Goal: Task Accomplishment & Management: Use online tool/utility

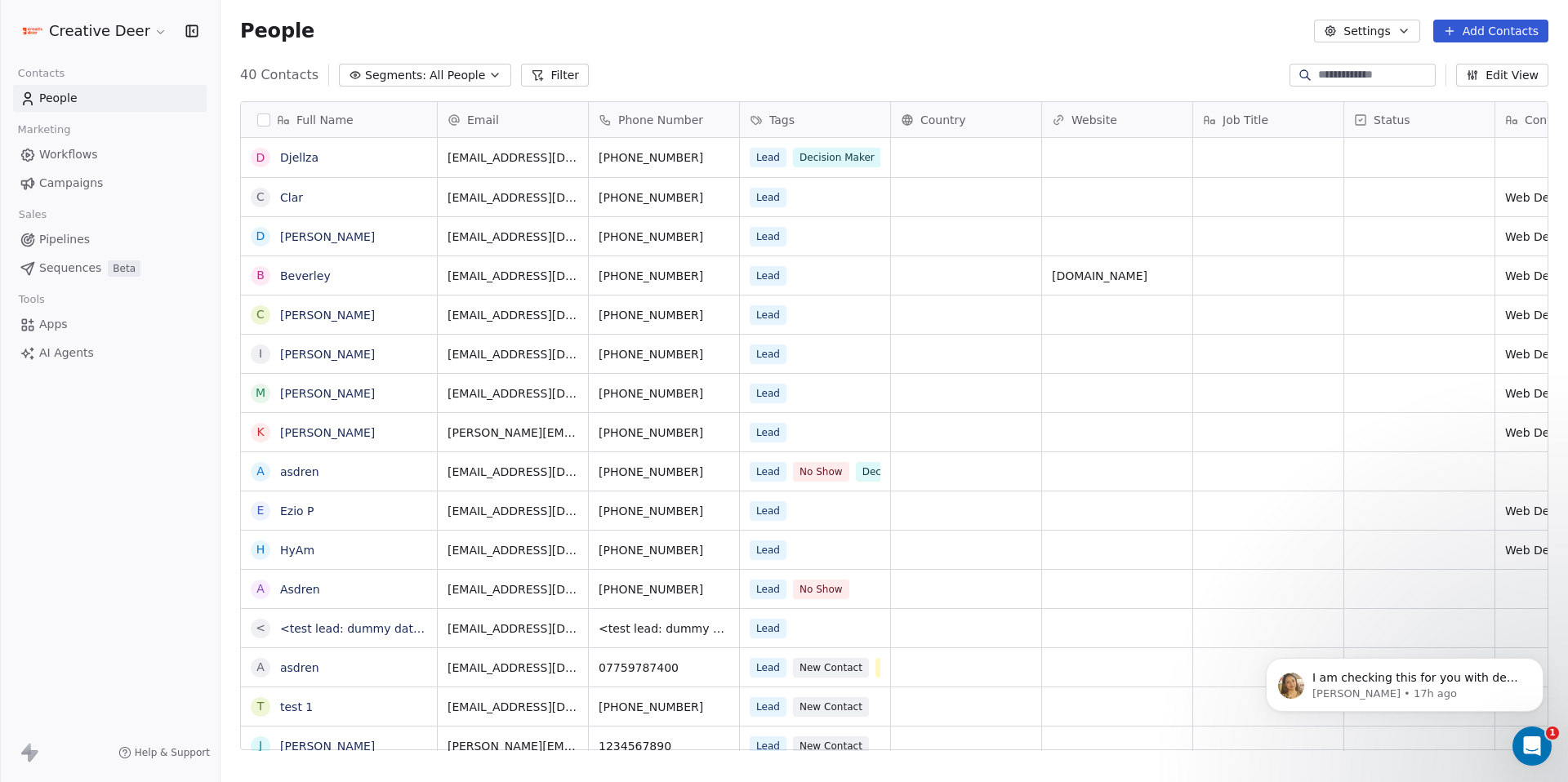
scroll to position [676, 1335]
click at [1444, 681] on p "I am checking this for you with dev team and get back shortly. Thank you for yo…" at bounding box center [1418, 679] width 210 height 17
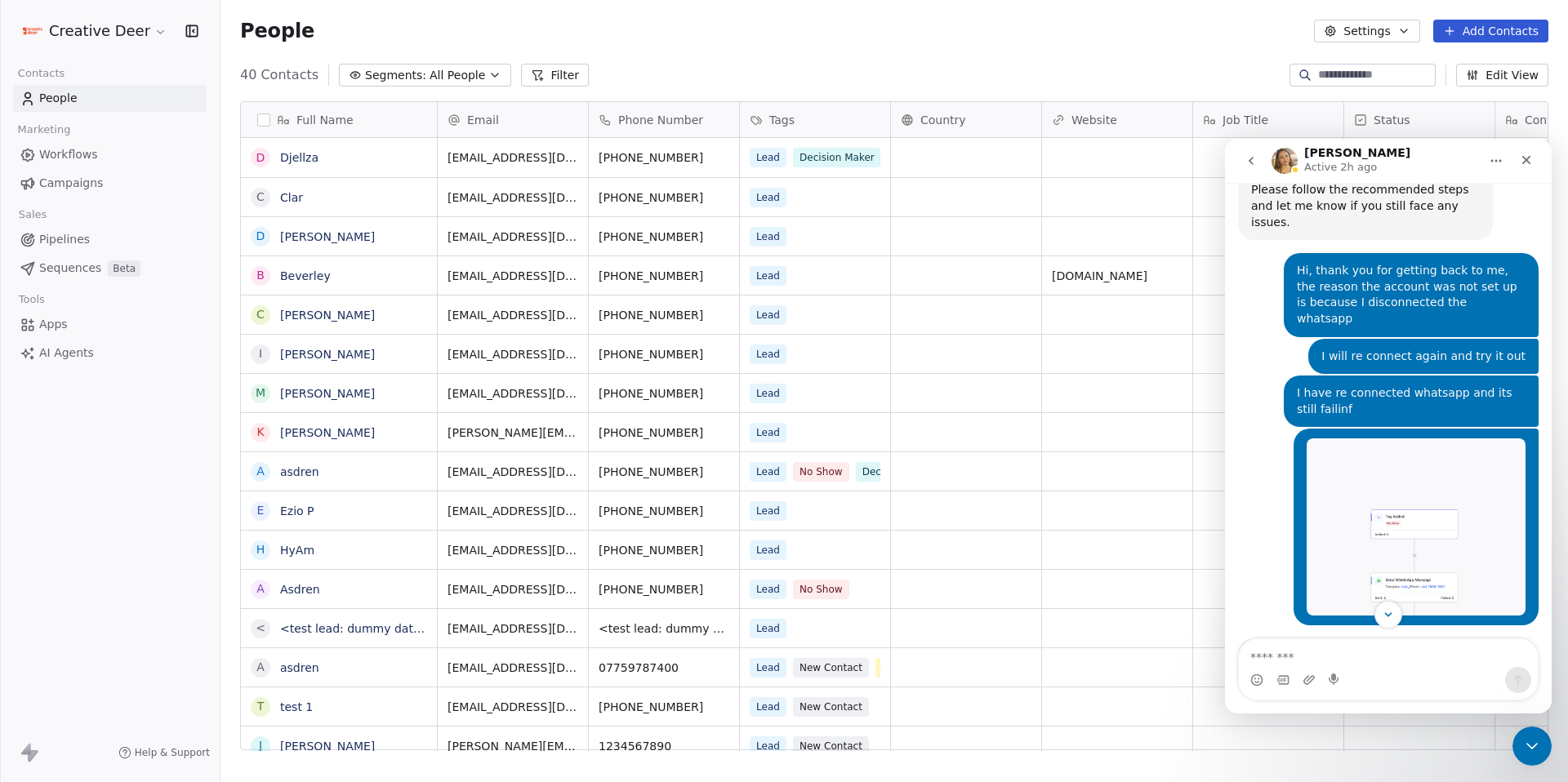
scroll to position [889, 0]
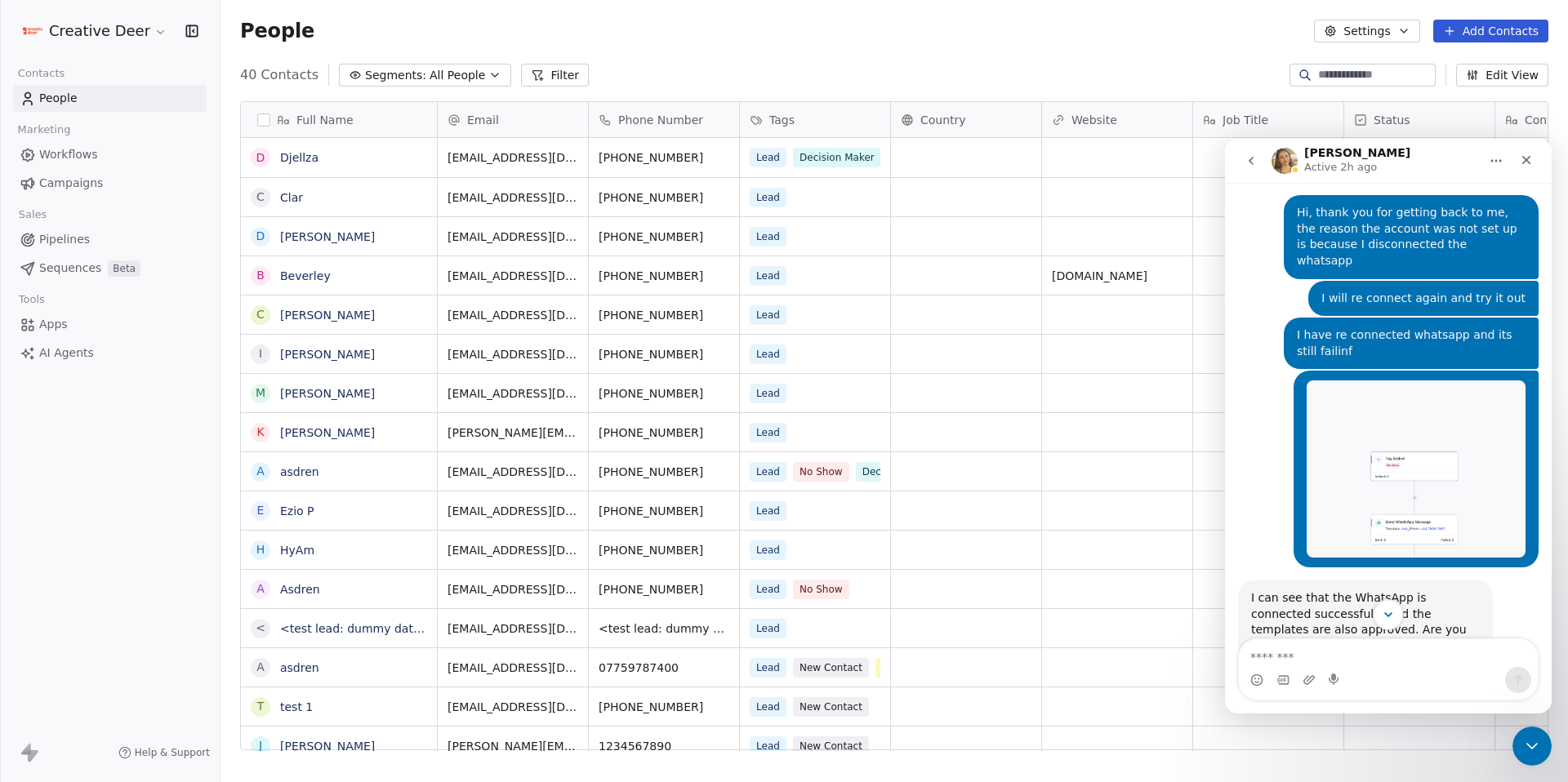
click at [1390, 618] on icon "Scroll to bottom" at bounding box center [1388, 615] width 15 height 15
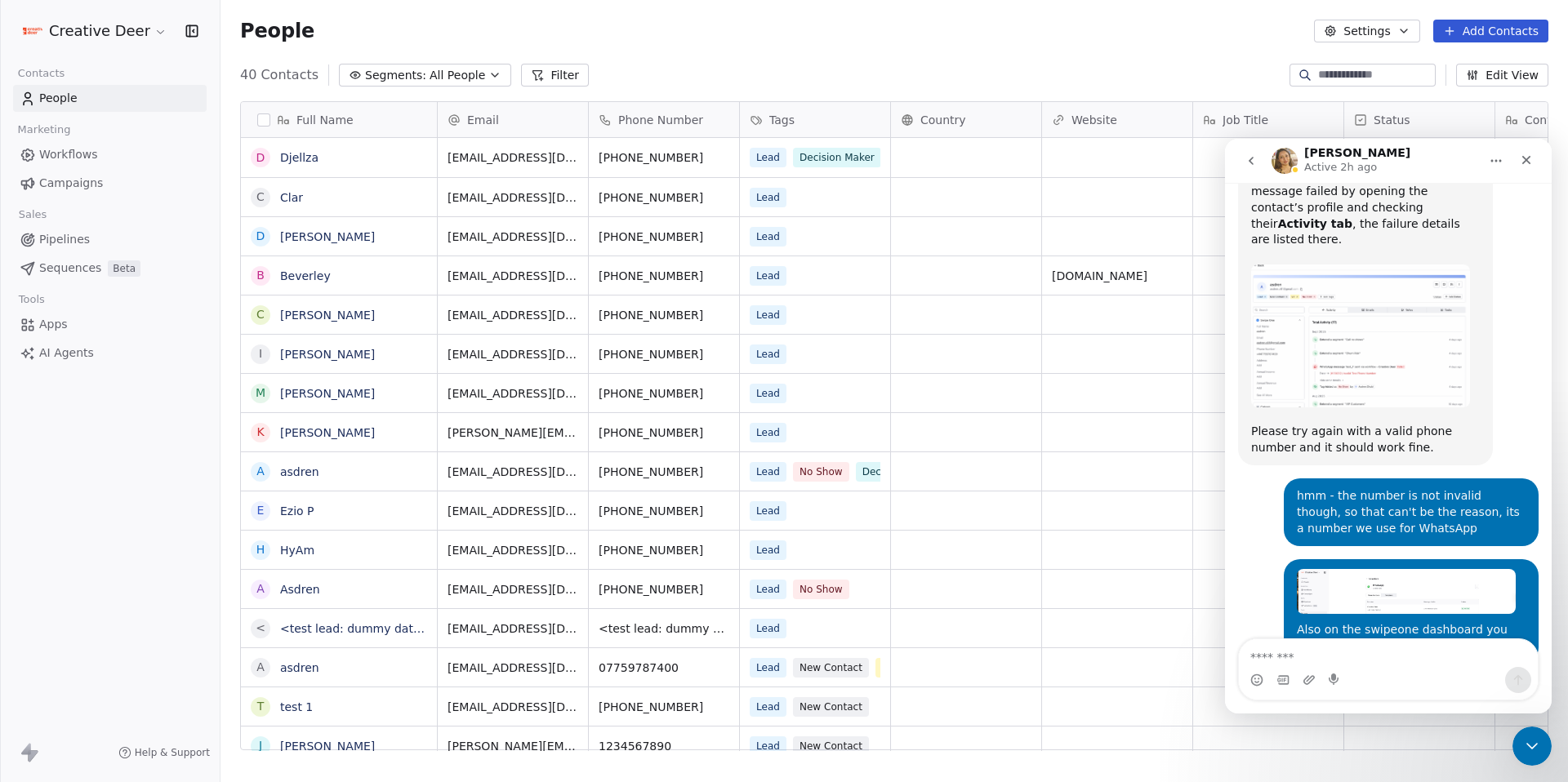
scroll to position [1963, 0]
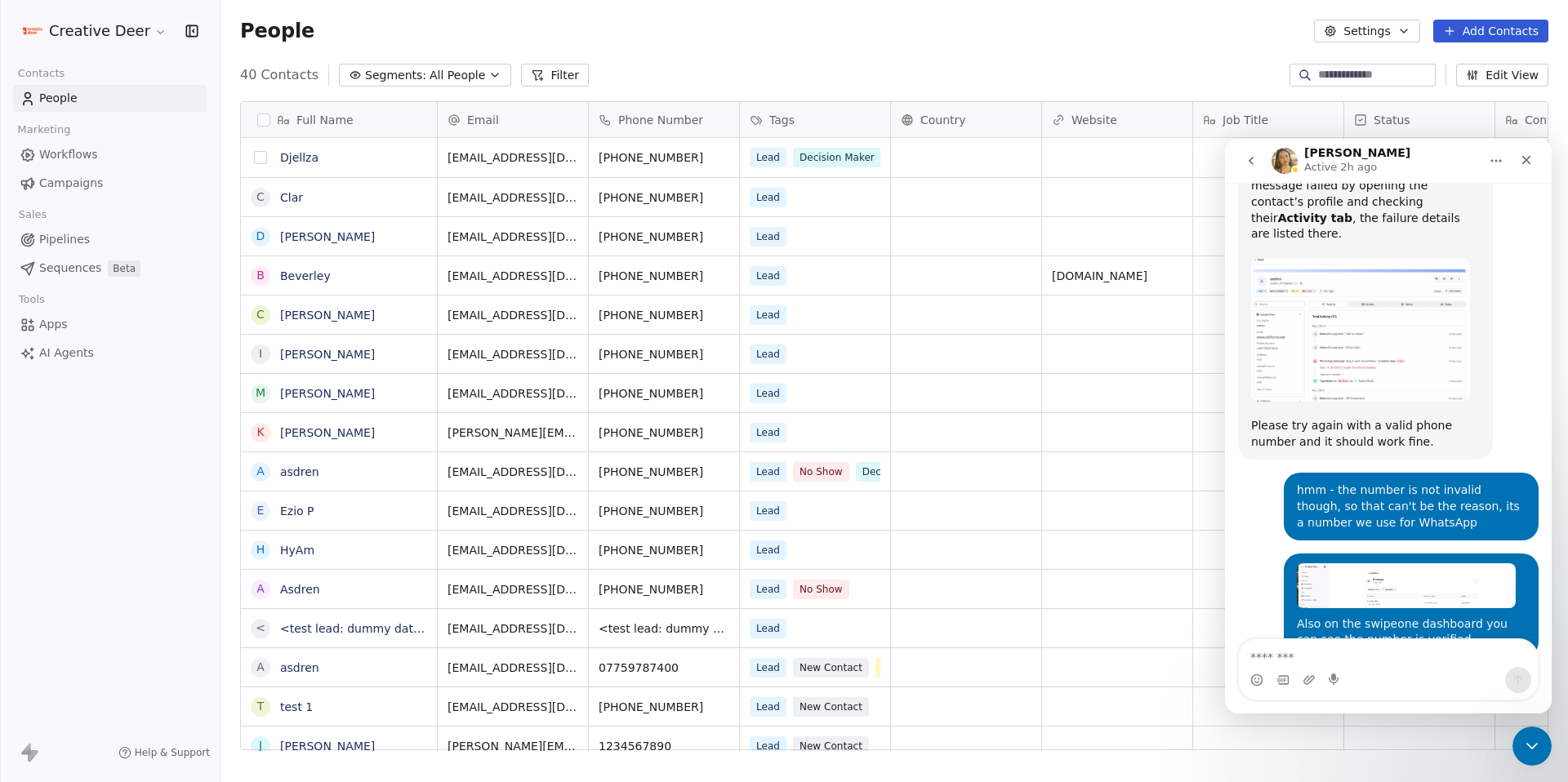
click at [261, 153] on button "grid" at bounding box center [260, 158] width 13 height 13
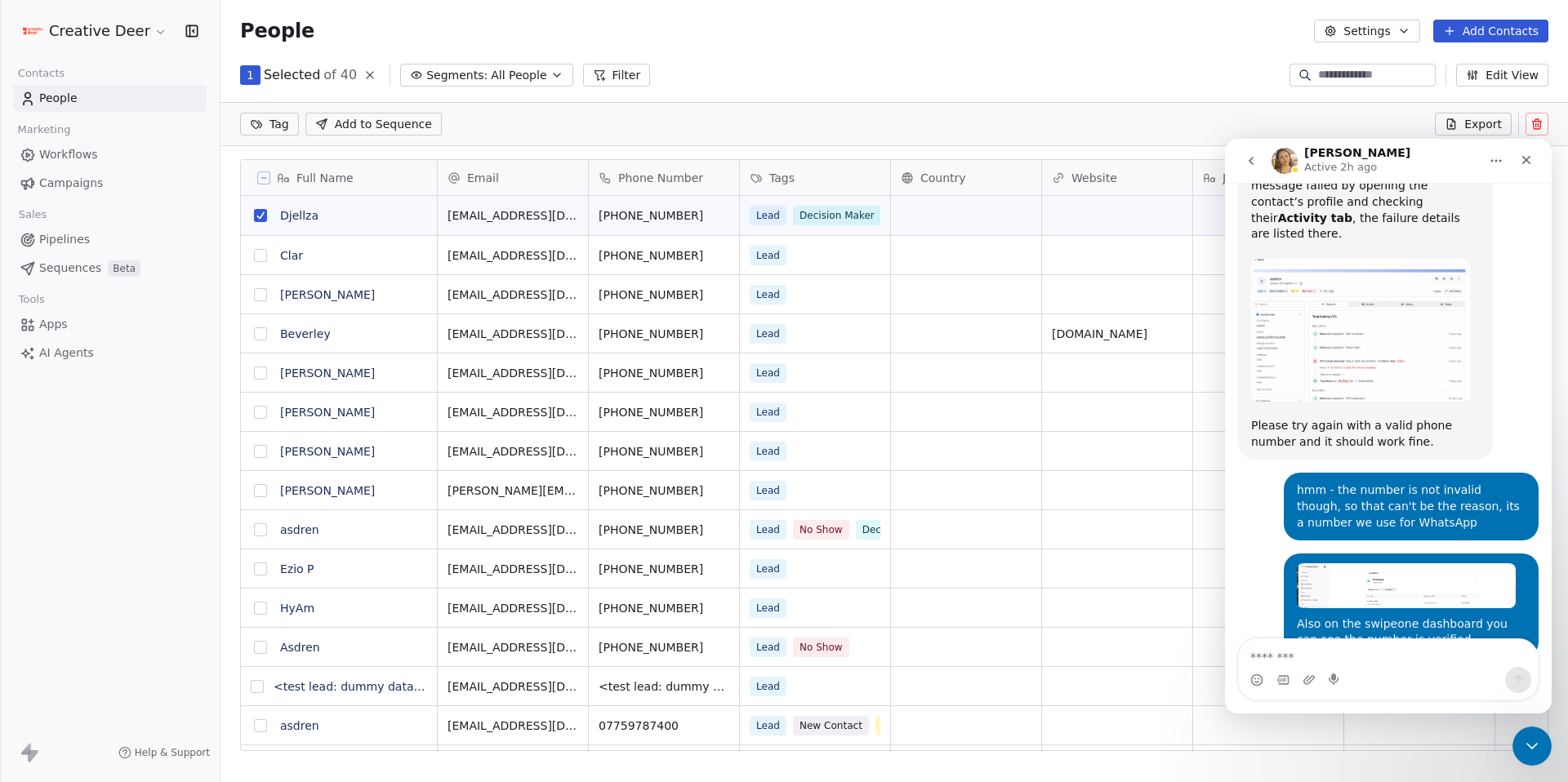
click at [257, 530] on button "grid" at bounding box center [260, 529] width 13 height 13
click at [261, 651] on button "grid" at bounding box center [260, 647] width 13 height 13
click at [258, 729] on button "grid" at bounding box center [260, 726] width 13 height 13
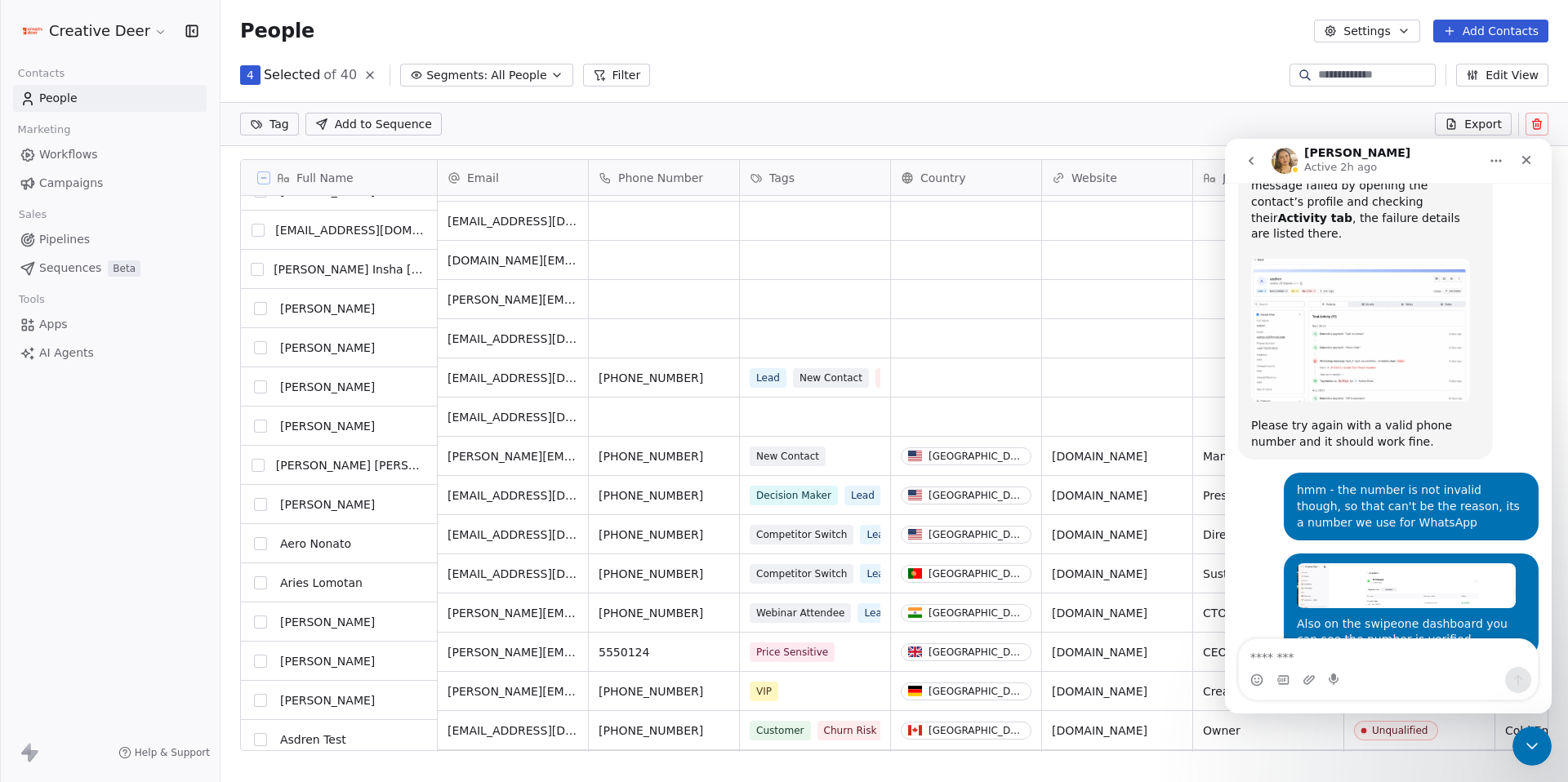
scroll to position [1012, 0]
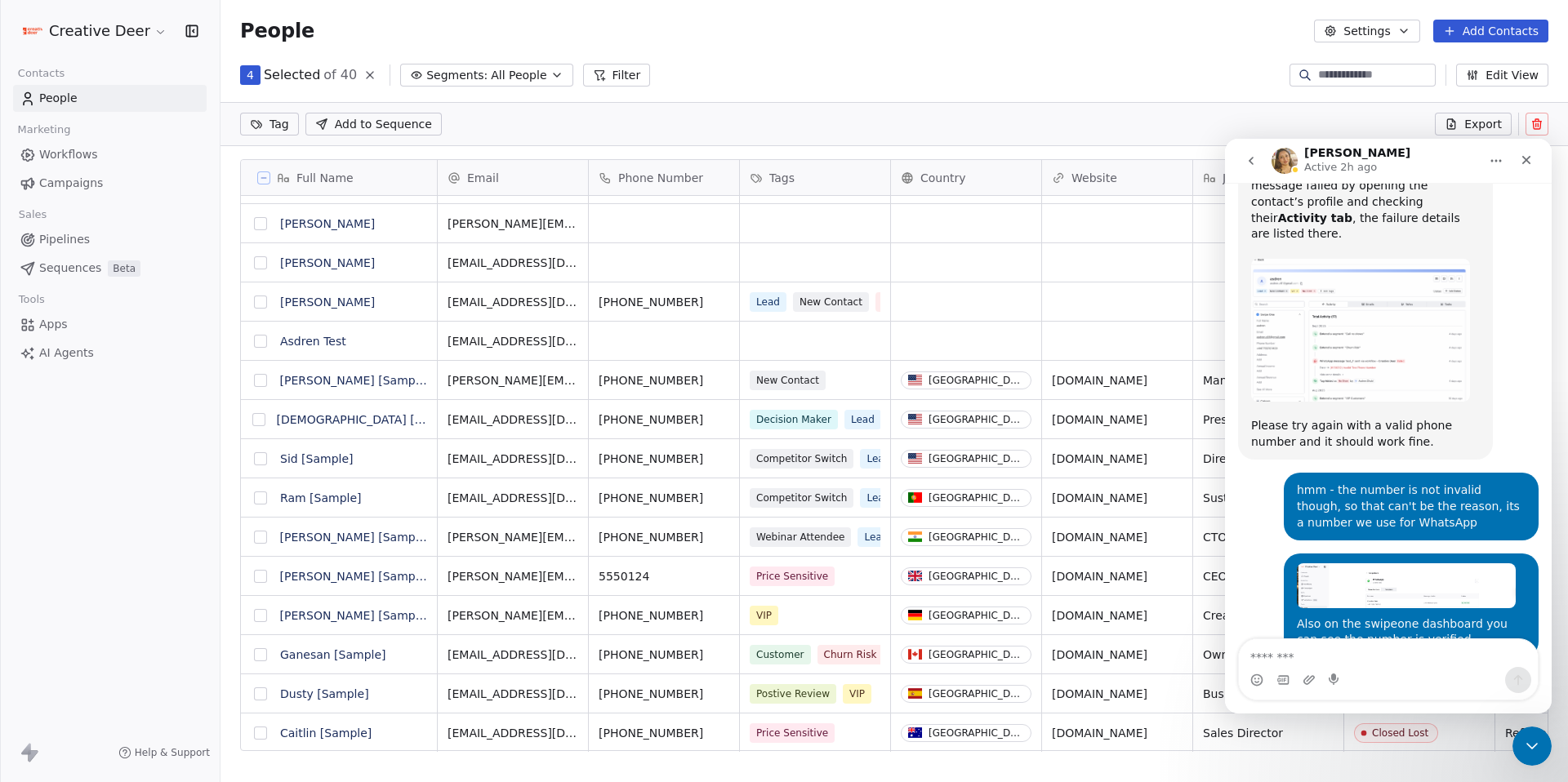
click at [1546, 121] on button at bounding box center [1537, 124] width 23 height 23
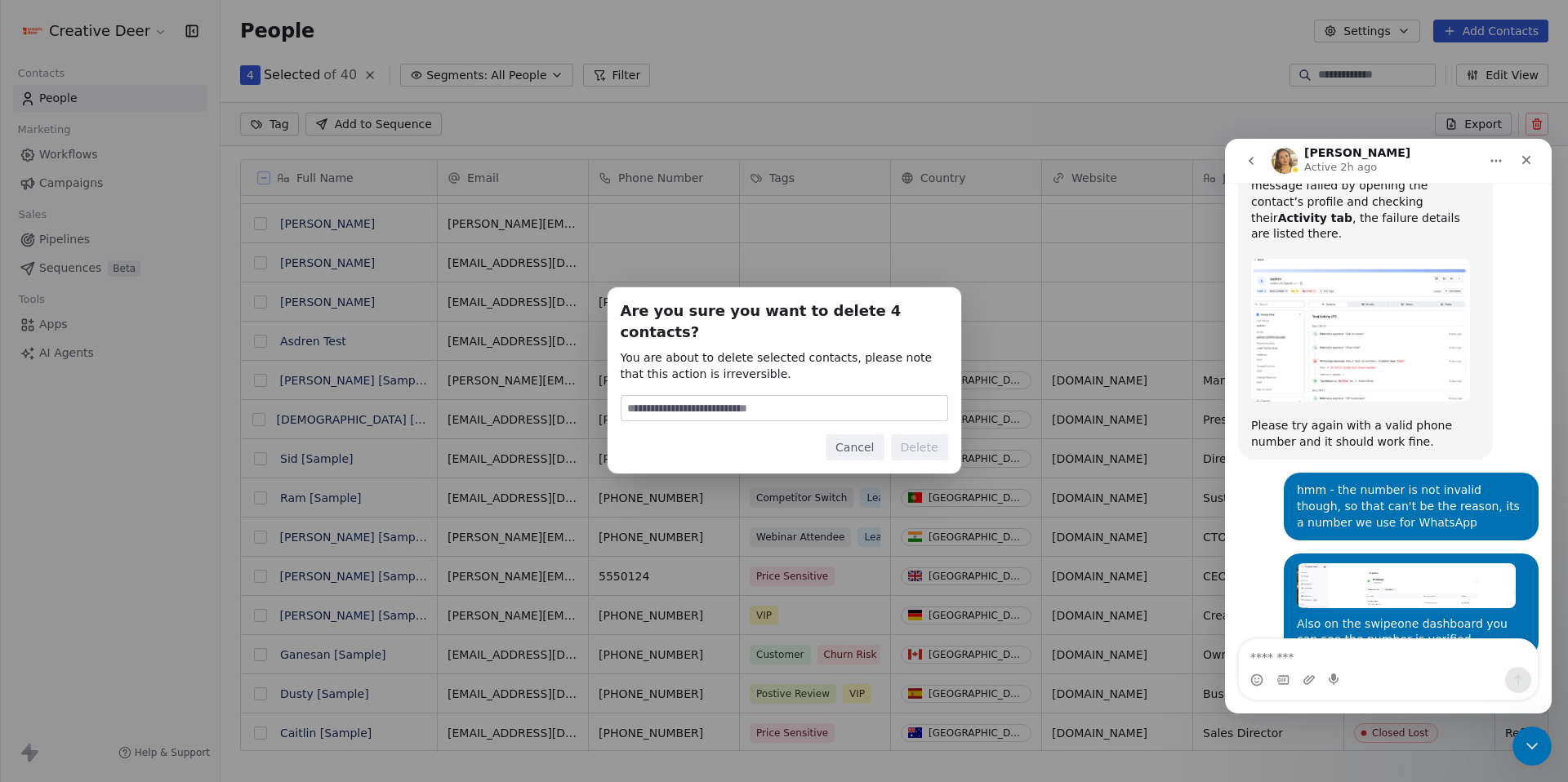
type input "******"
click at [940, 435] on button "Delete" at bounding box center [920, 447] width 57 height 26
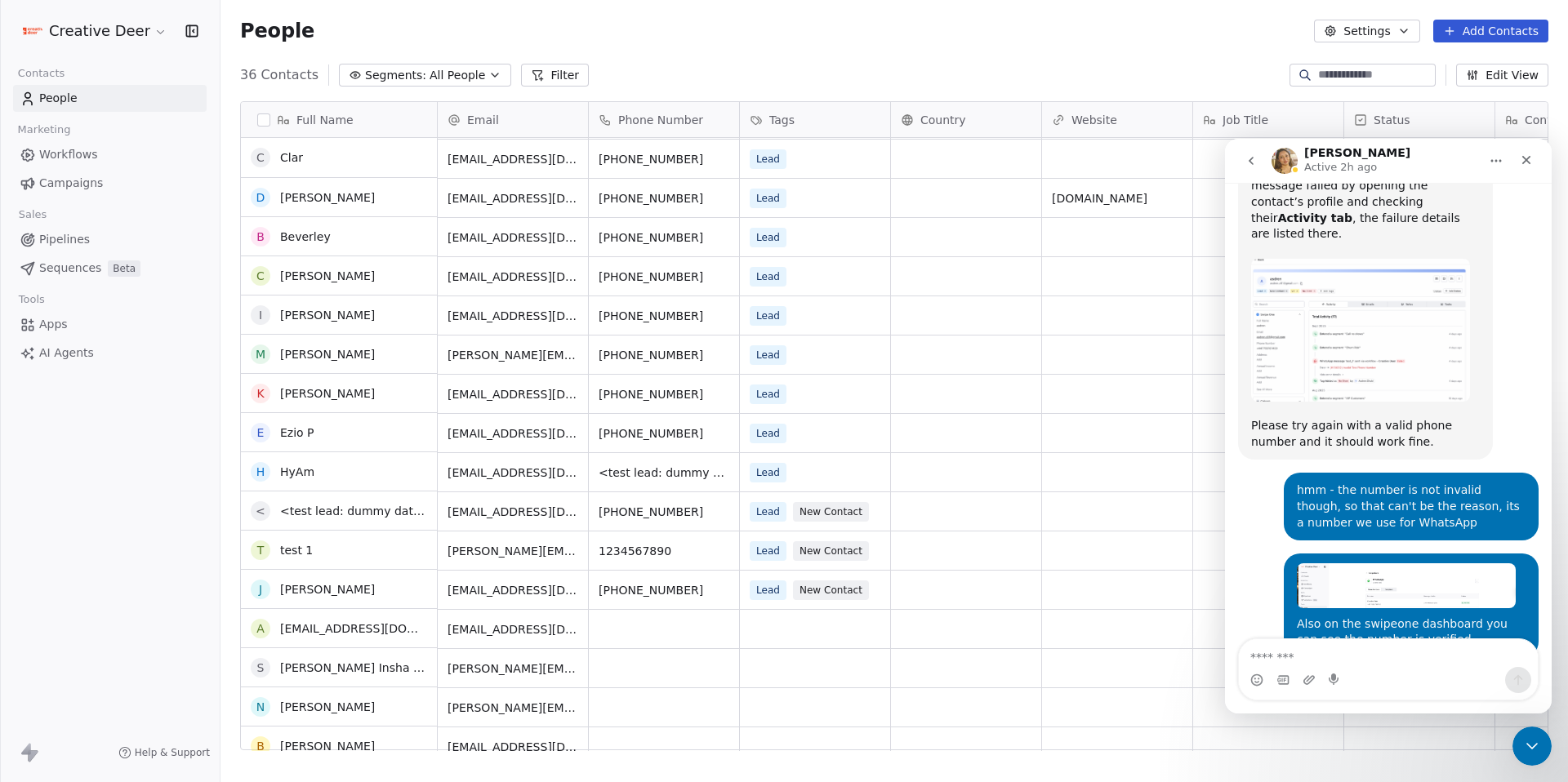
scroll to position [39, 0]
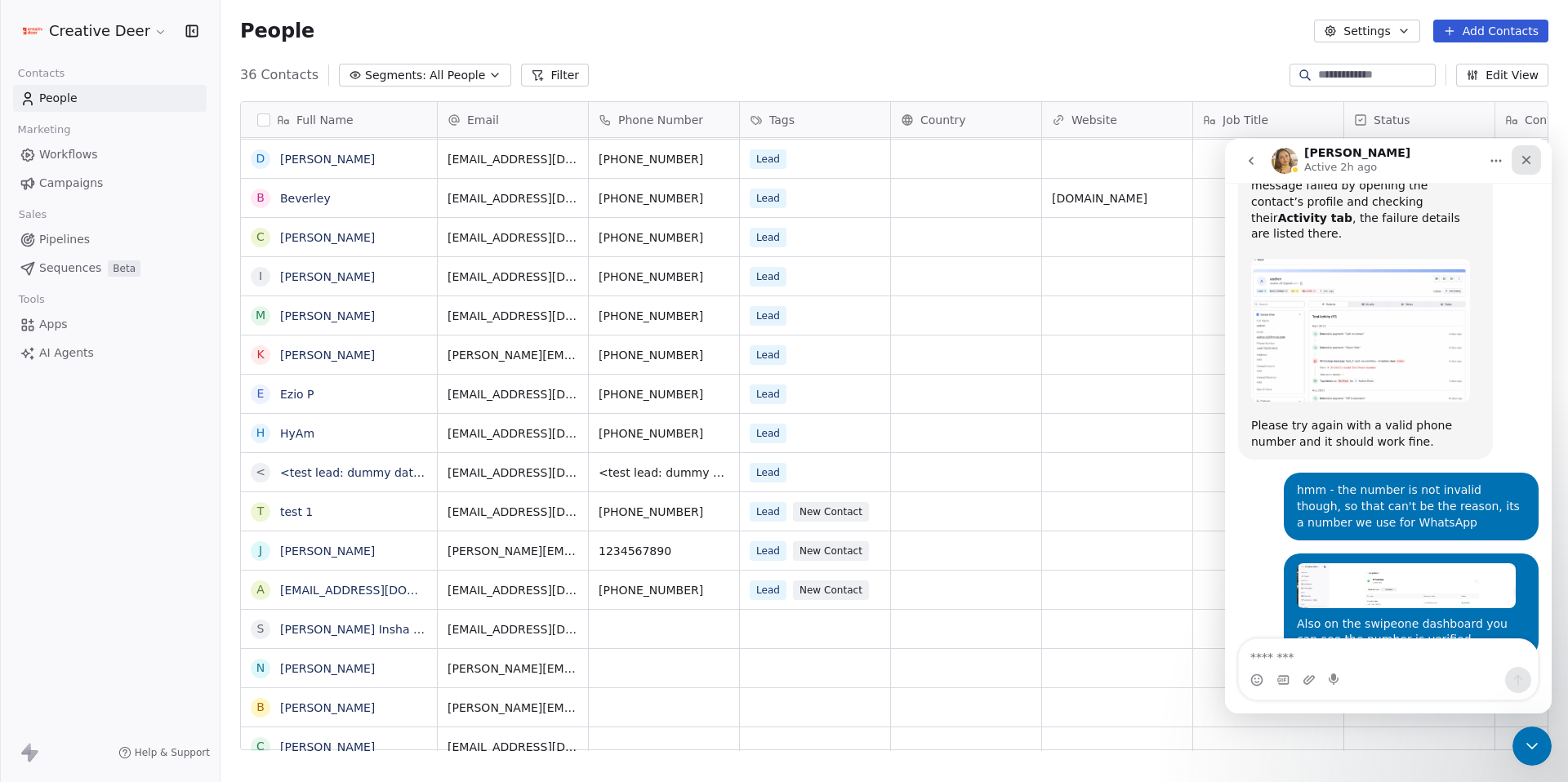
click at [1528, 157] on icon "Close" at bounding box center [1526, 160] width 9 height 9
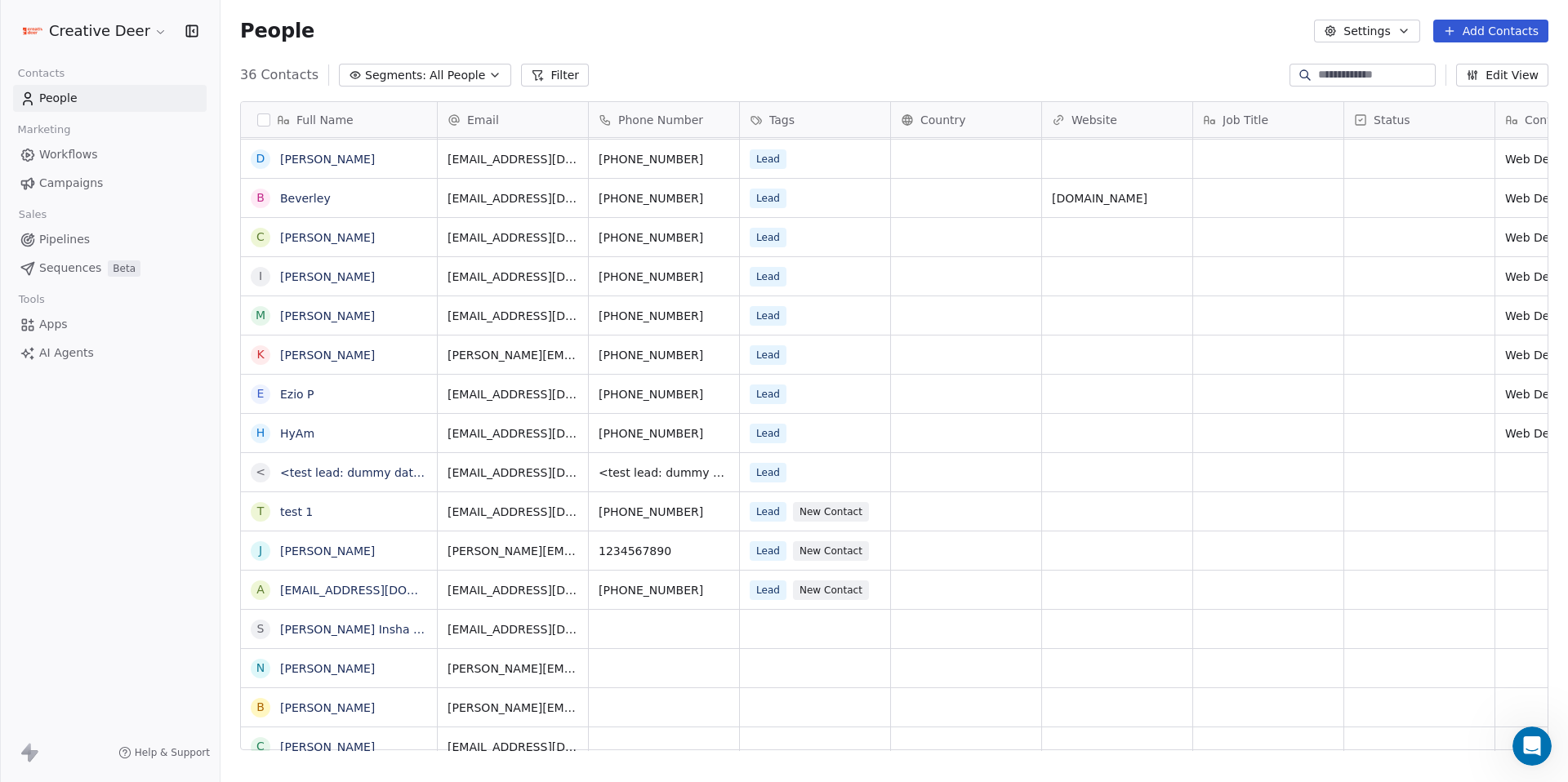
scroll to position [1963, 0]
click at [48, 159] on span "Workflows" at bounding box center [68, 154] width 59 height 18
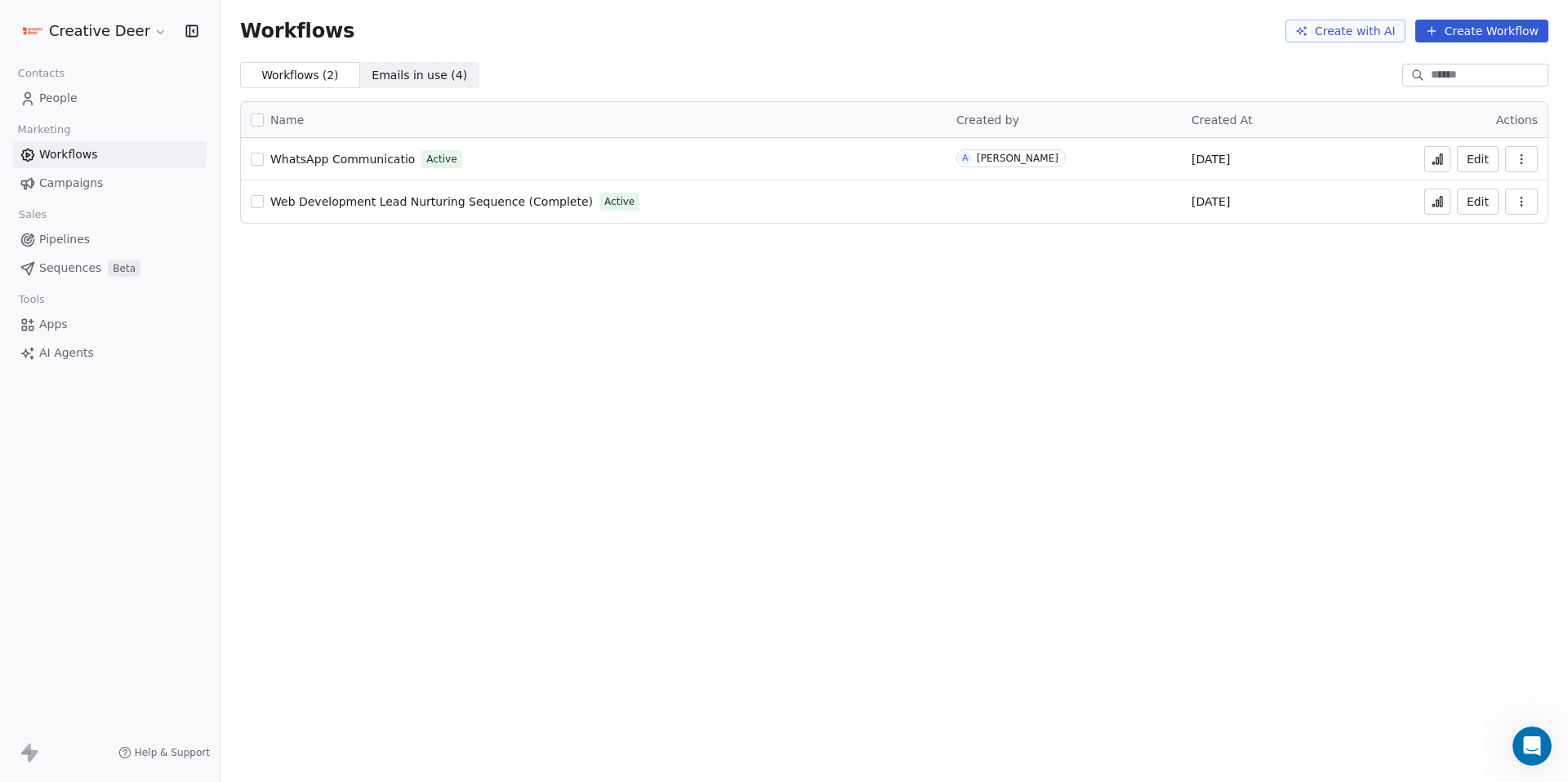
click at [310, 165] on span "WhatsApp Communicatio" at bounding box center [342, 160] width 145 height 13
click at [1522, 165] on icon "button" at bounding box center [1521, 160] width 13 height 13
click at [1477, 281] on span "Delete" at bounding box center [1471, 277] width 38 height 17
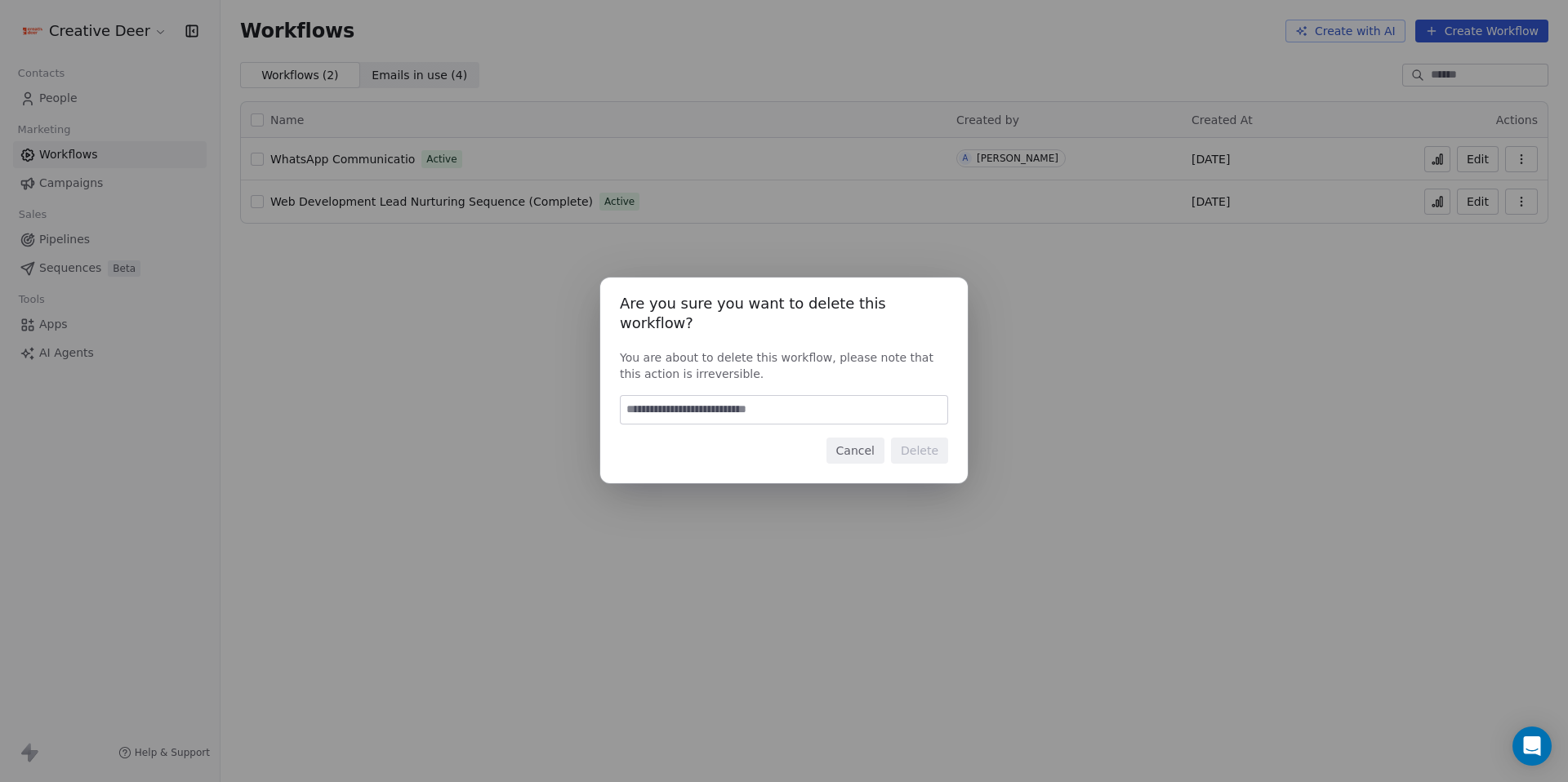
click at [737, 403] on input at bounding box center [784, 409] width 327 height 28
type input "******"
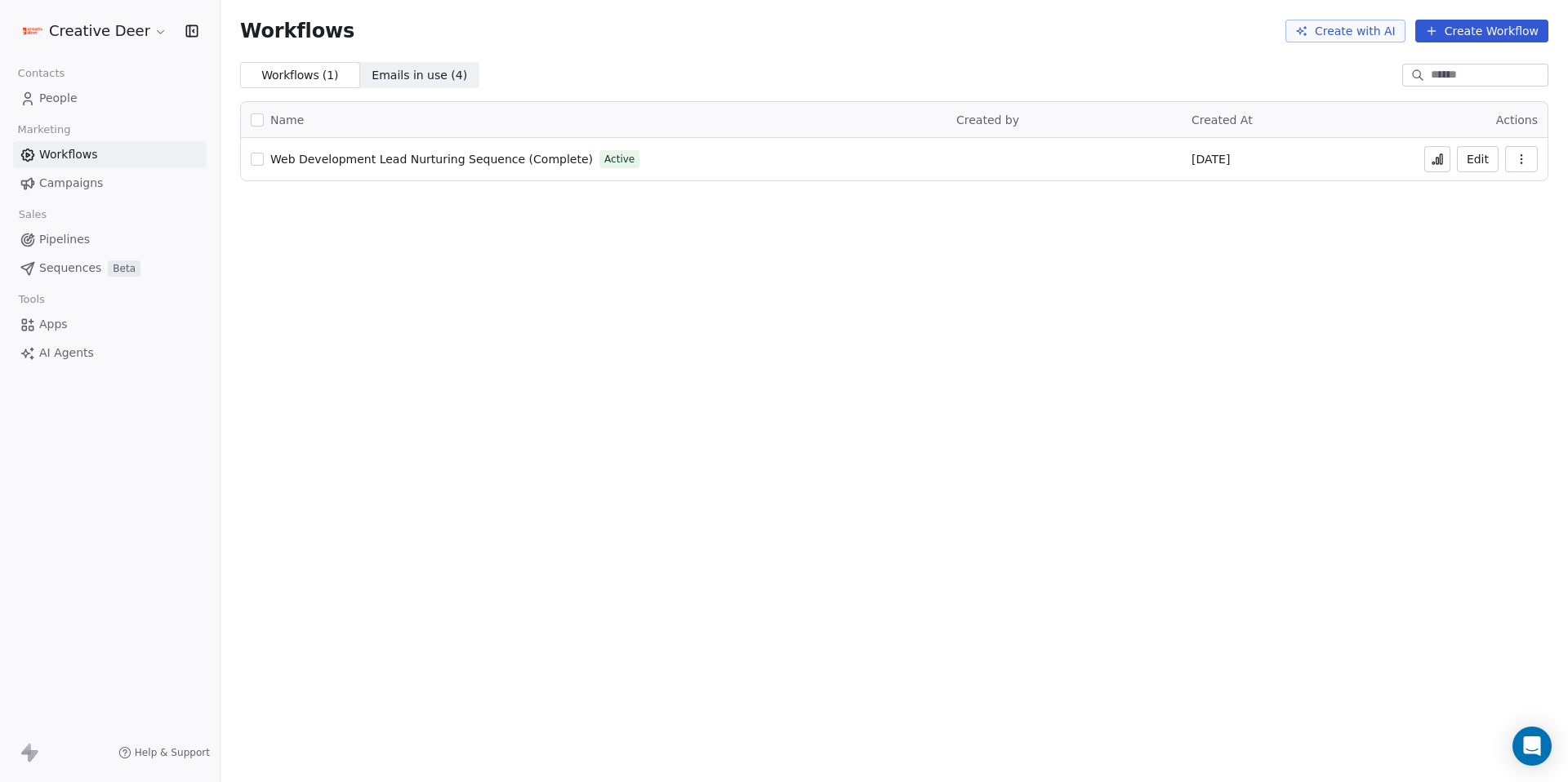
click at [25, 319] on icon at bounding box center [24, 321] width 4 height 4
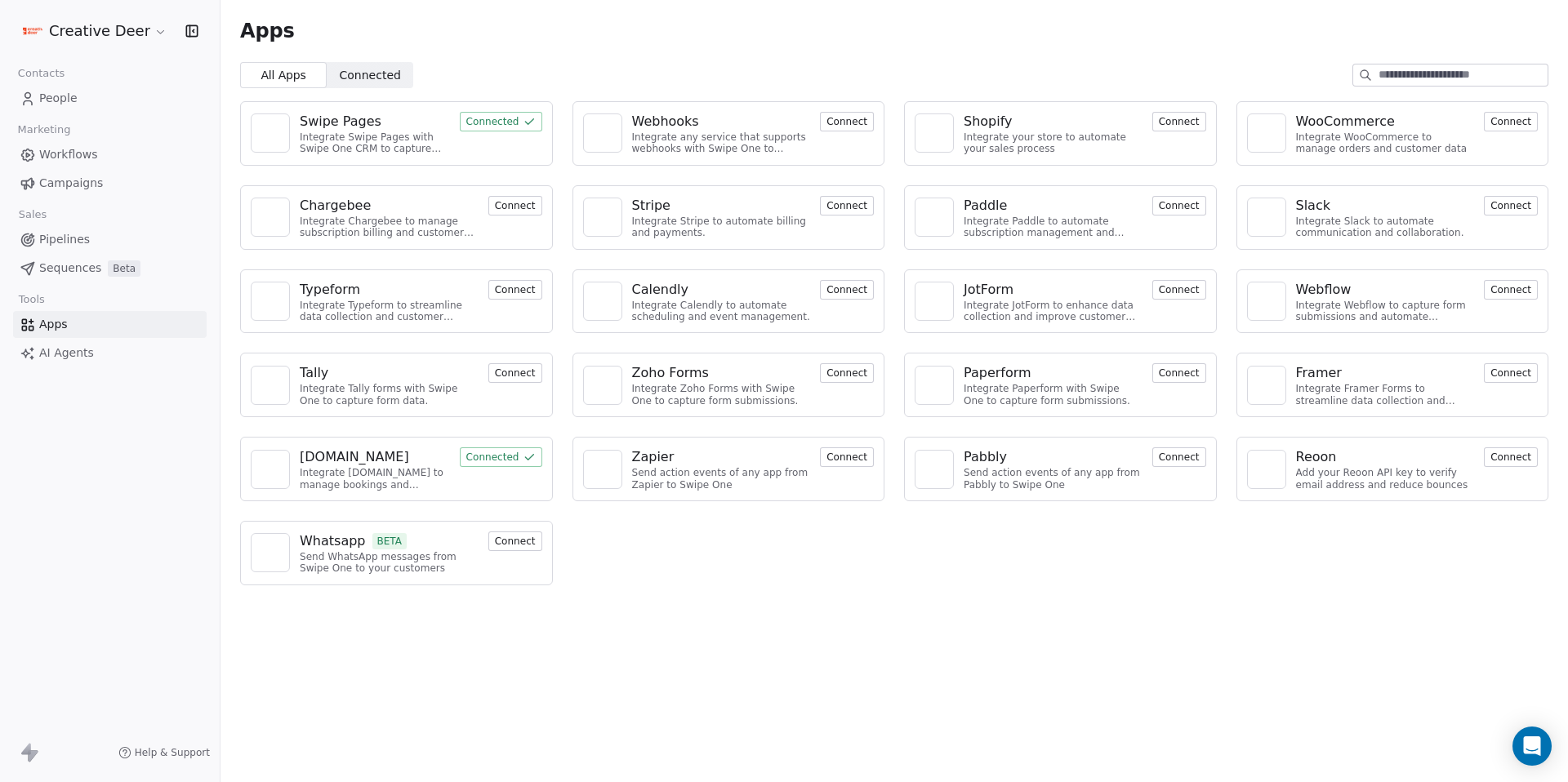
click at [497, 530] on div "Whatsapp BETA Send WhatsApp messages from Swipe One to your customers Connect" at bounding box center [396, 553] width 313 height 65
click at [504, 538] on button "Connect" at bounding box center [515, 540] width 53 height 19
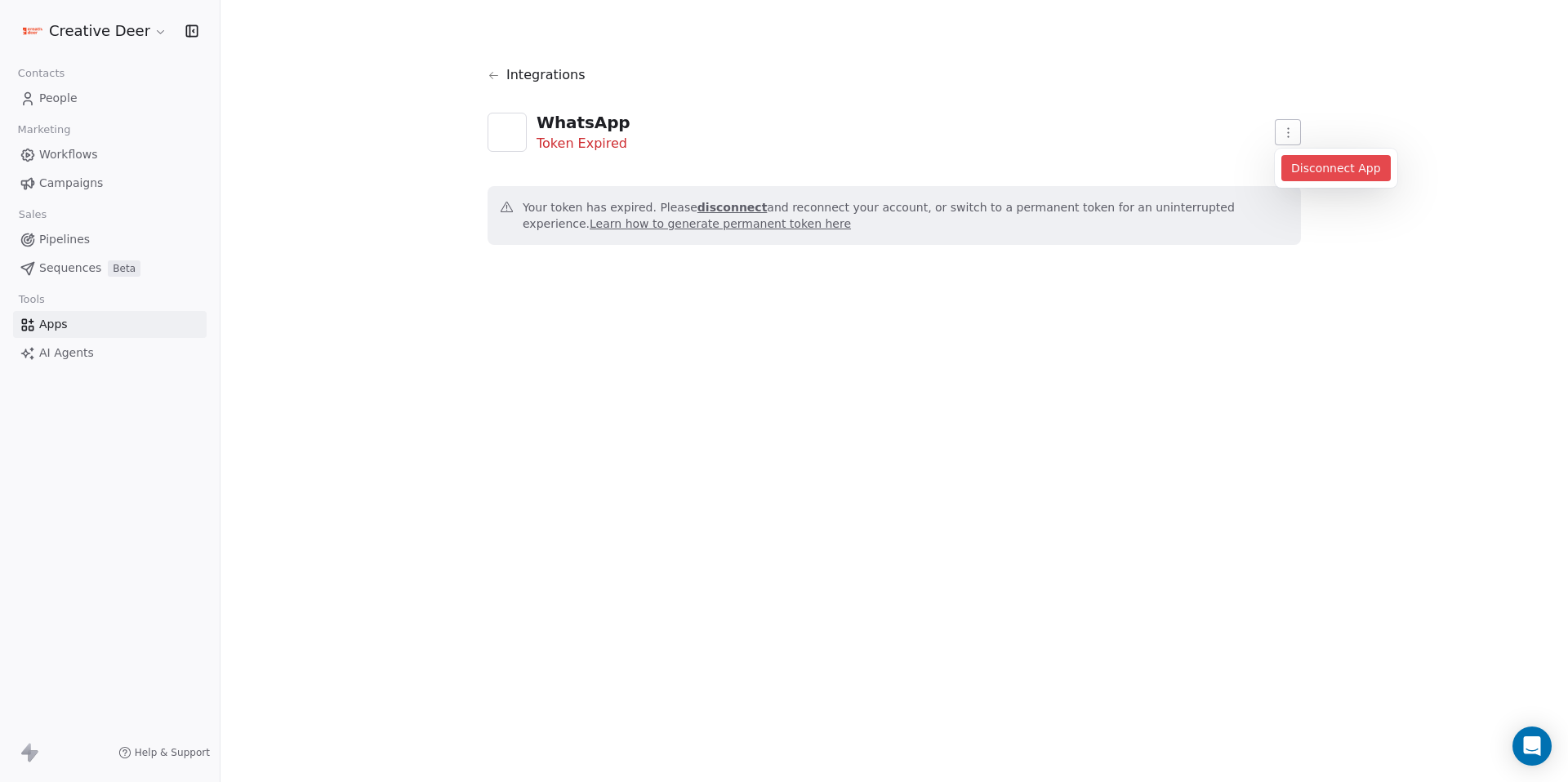
click at [1289, 137] on html "Creative Deer Contacts People Marketing Workflows Campaigns Sales Pipelines Seq…" at bounding box center [784, 391] width 1568 height 782
click at [1301, 174] on div "Disconnect App" at bounding box center [1336, 168] width 110 height 26
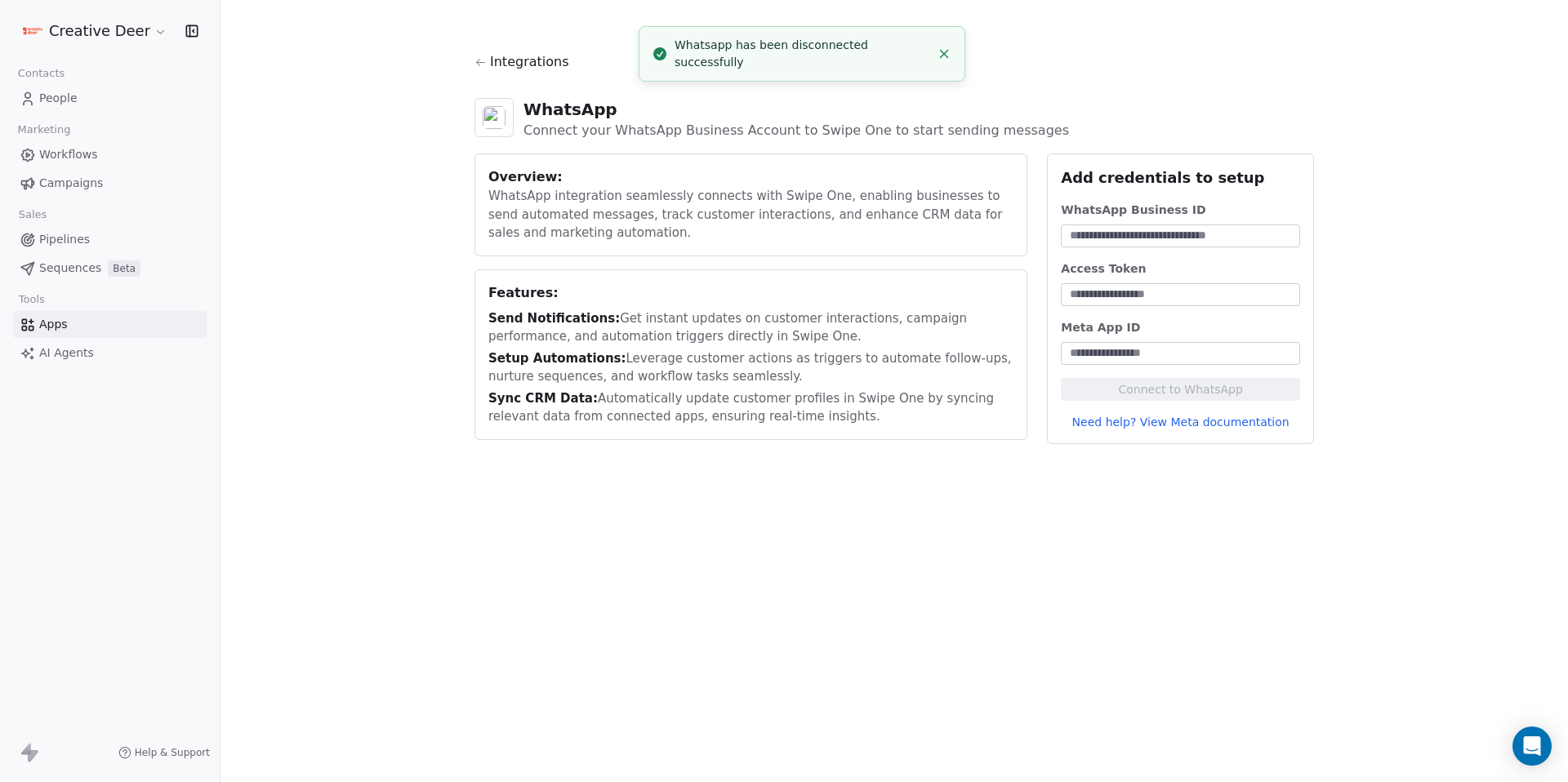
click at [1170, 234] on input at bounding box center [1181, 236] width 232 height 17
paste input "**********"
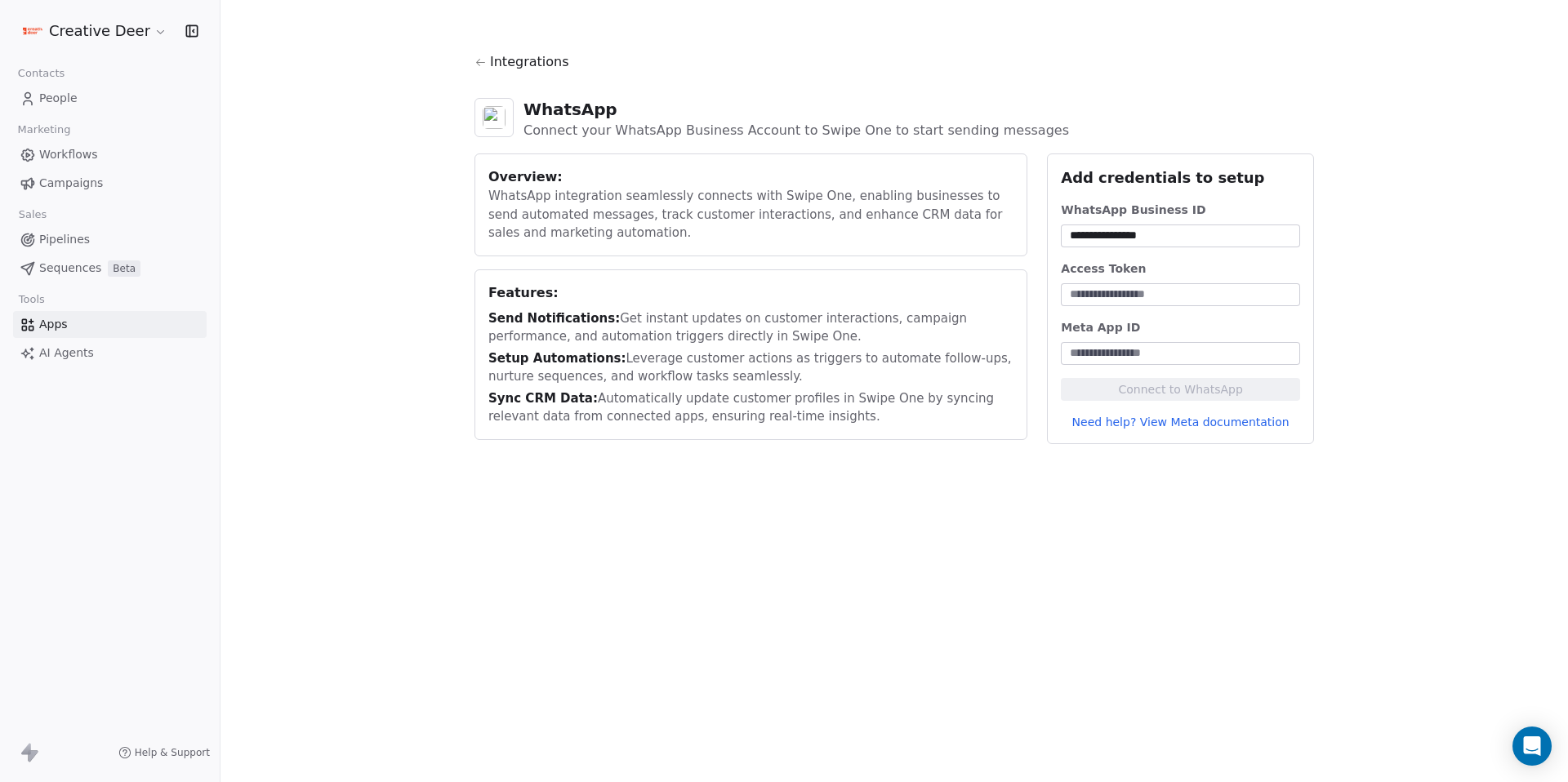
type input "**********"
click at [1131, 290] on input at bounding box center [1181, 295] width 232 height 17
click at [1121, 350] on input at bounding box center [1181, 353] width 232 height 17
paste input "**********"
type input "**********"
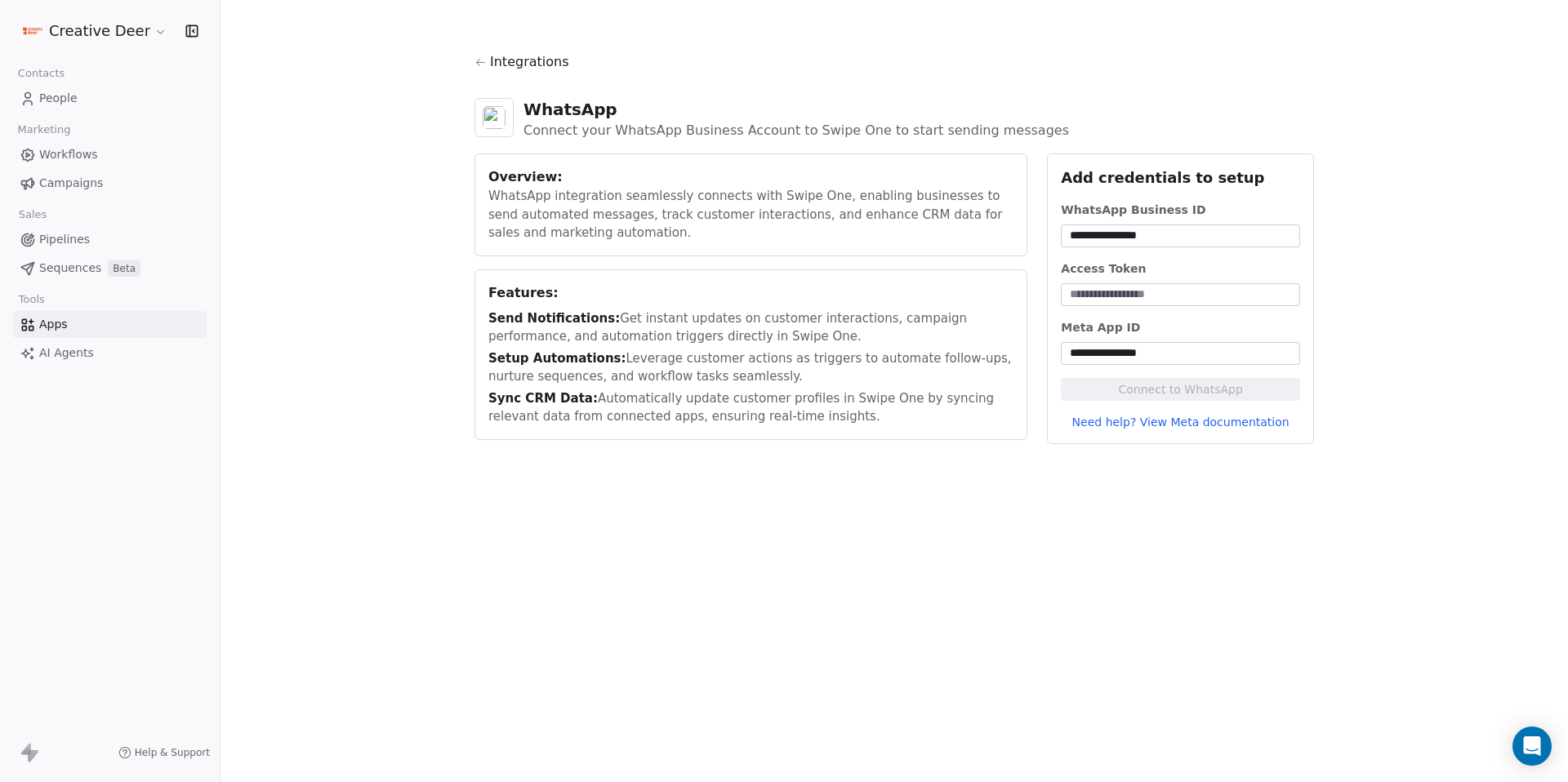
click at [1187, 301] on input at bounding box center [1181, 295] width 232 height 17
paste input "**********"
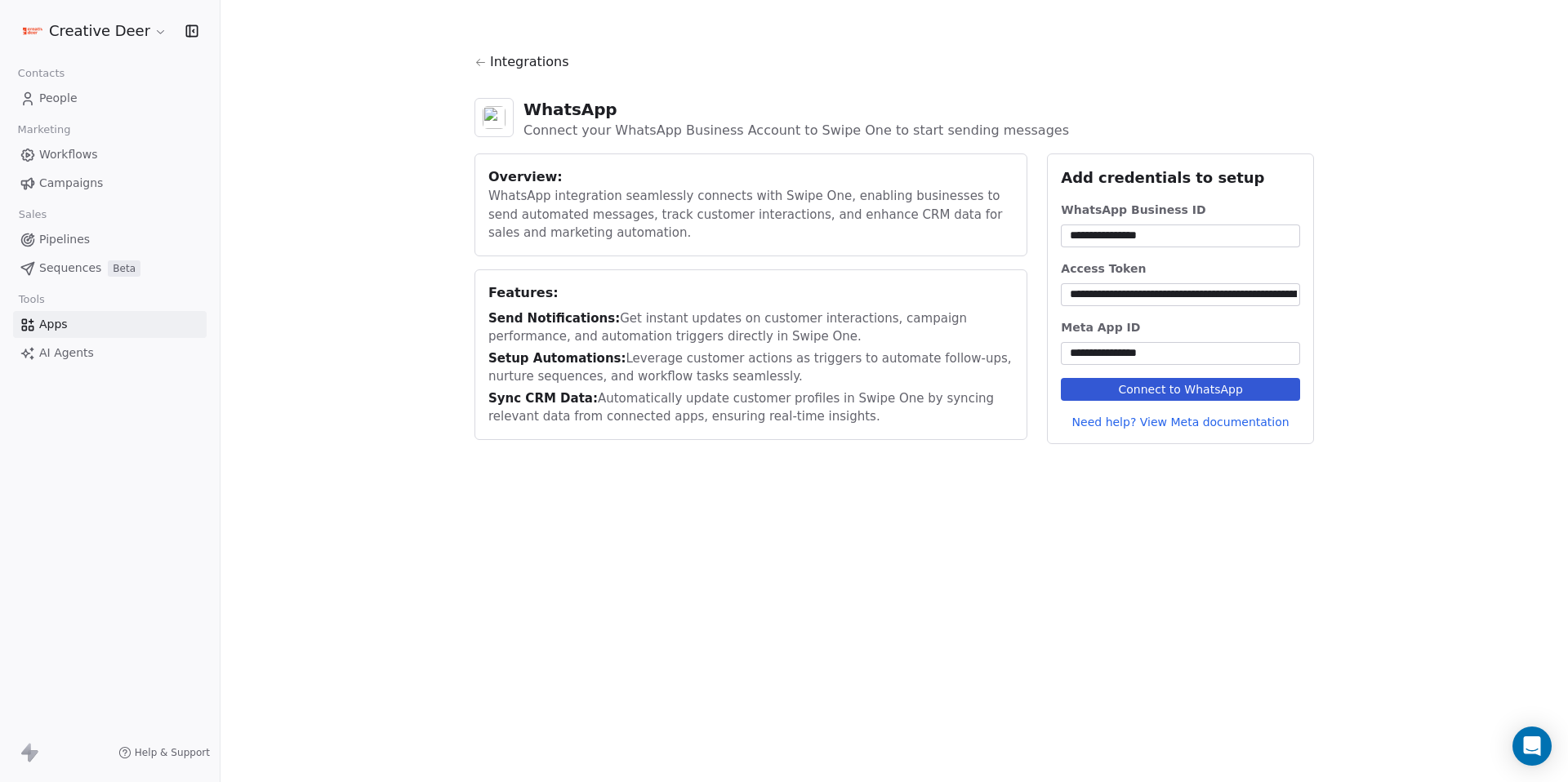
scroll to position [0, 1151]
type input "**********"
click at [1184, 399] on button "Connect to WhatsApp" at bounding box center [1180, 389] width 239 height 23
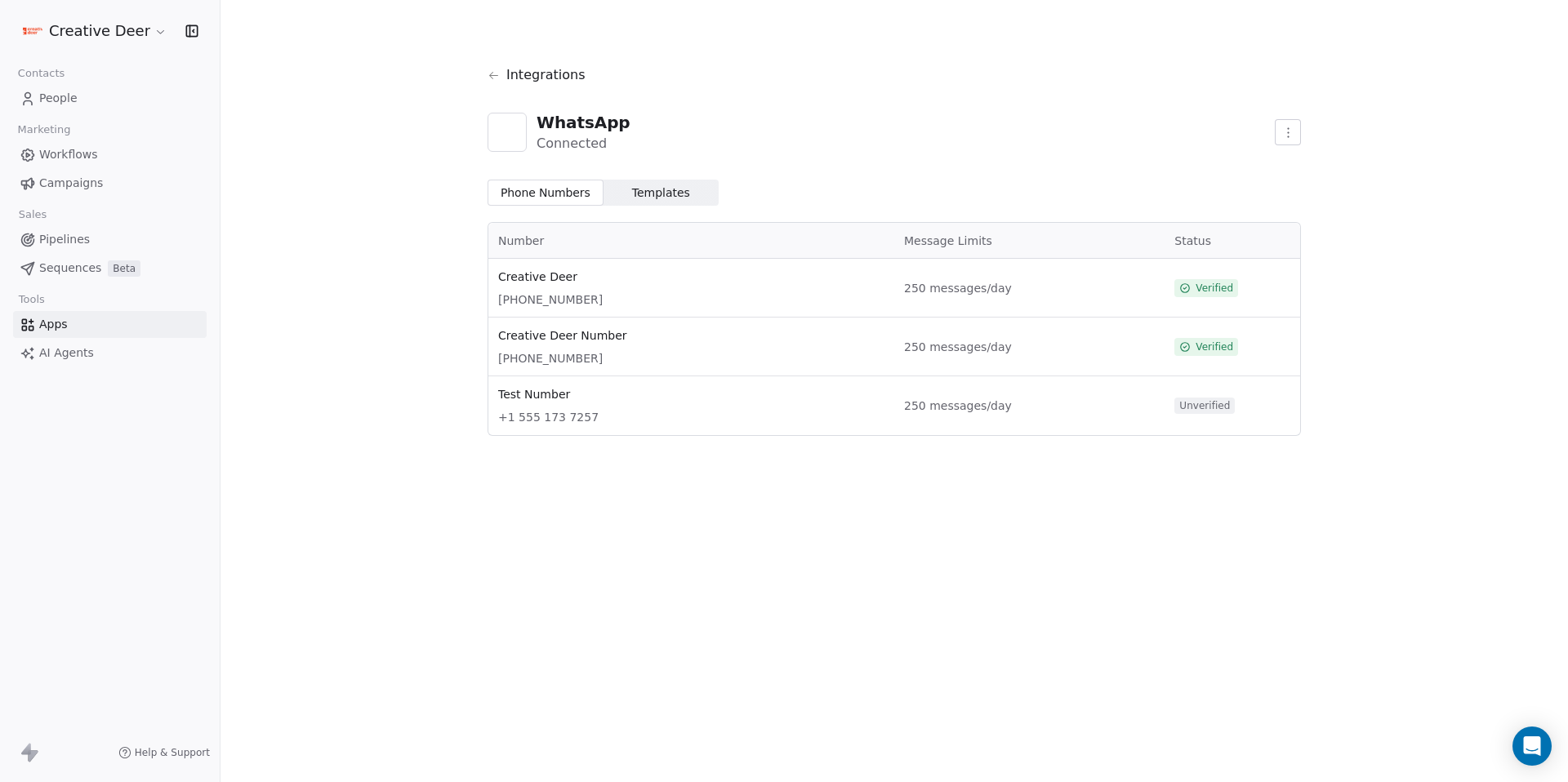
click at [657, 203] on span "Templates Templates" at bounding box center [661, 193] width 116 height 26
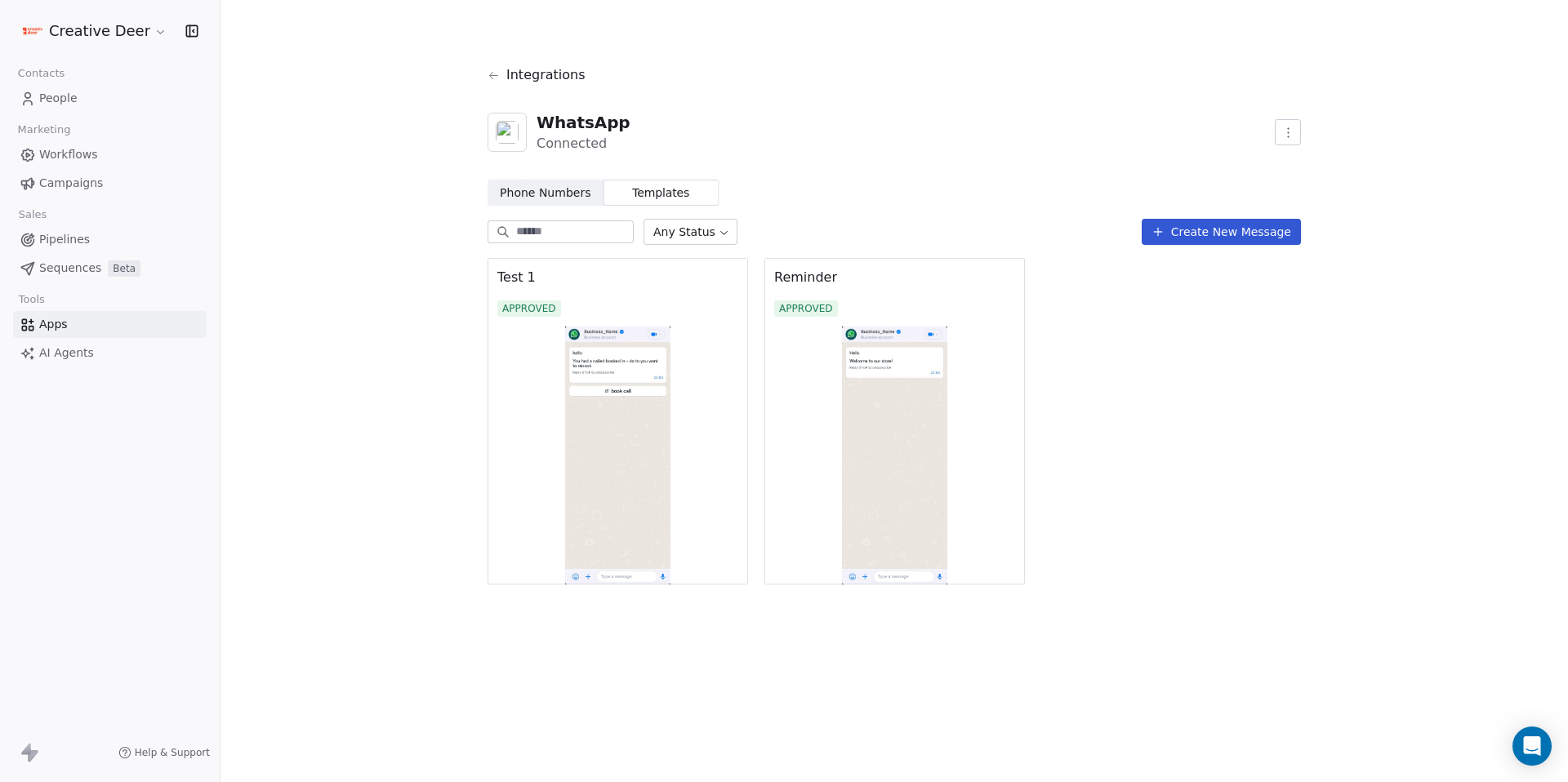
click at [675, 322] on div "Test 1 APPROVED" at bounding box center [618, 292] width 260 height 68
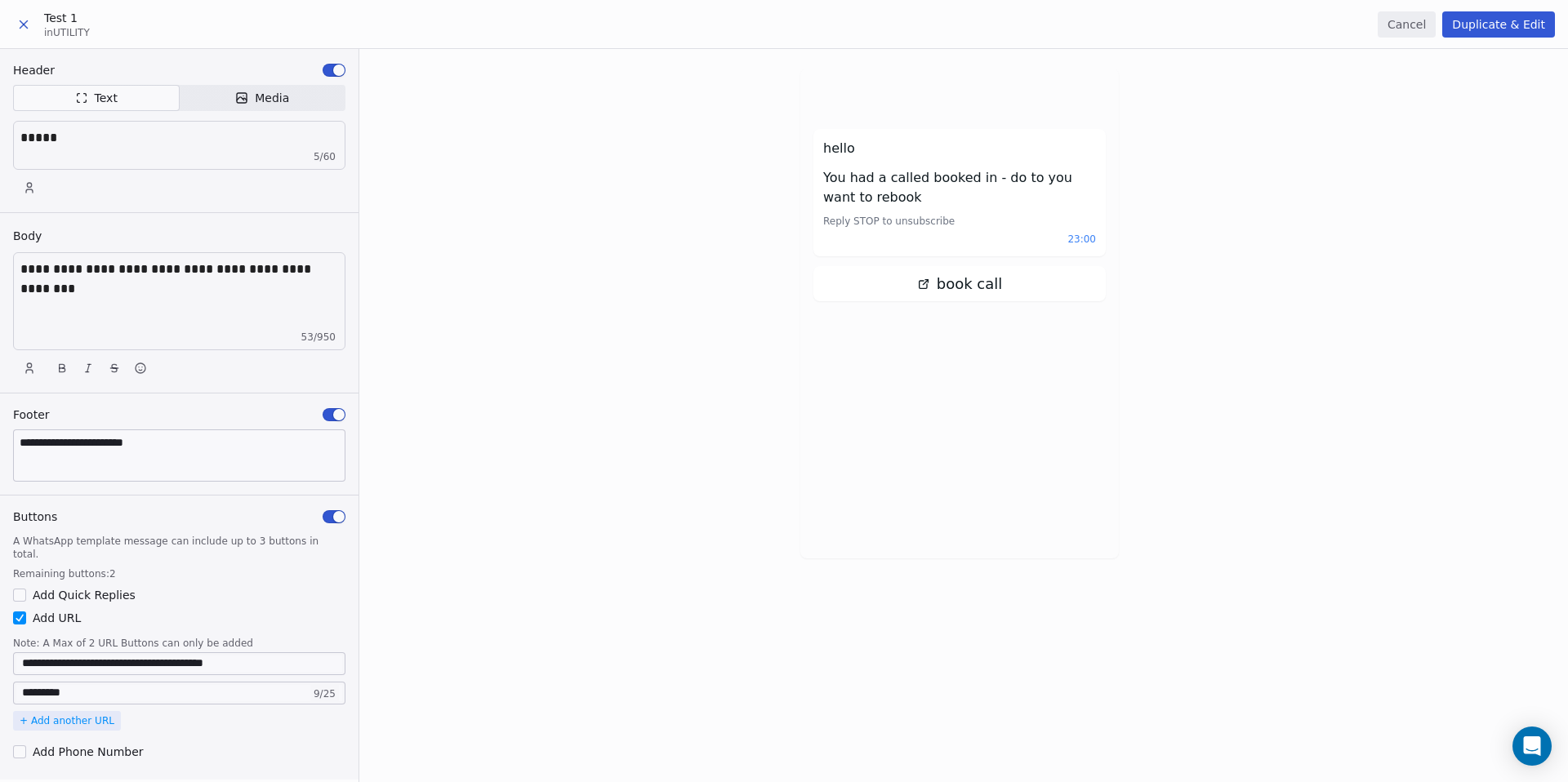
drag, startPoint x: 66, startPoint y: 273, endPoint x: 65, endPoint y: 211, distance: 62.0
click at [65, 273] on div at bounding box center [179, 414] width 359 height 730
drag, startPoint x: 67, startPoint y: 197, endPoint x: 68, endPoint y: 173, distance: 24.0
click at [67, 197] on div at bounding box center [179, 414] width 359 height 730
click at [83, 120] on div at bounding box center [179, 414] width 359 height 730
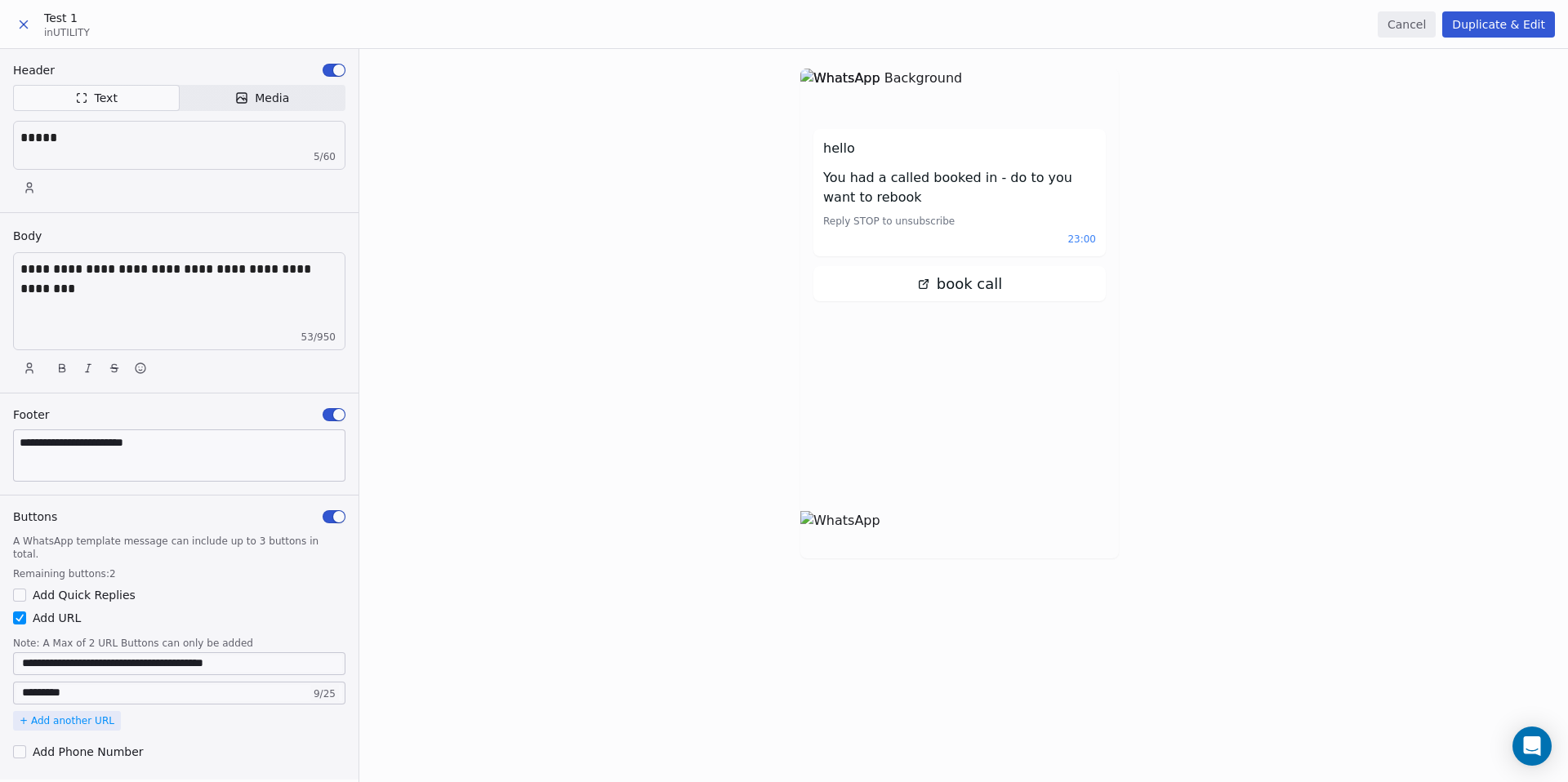
click at [18, 23] on icon at bounding box center [24, 25] width 15 height 15
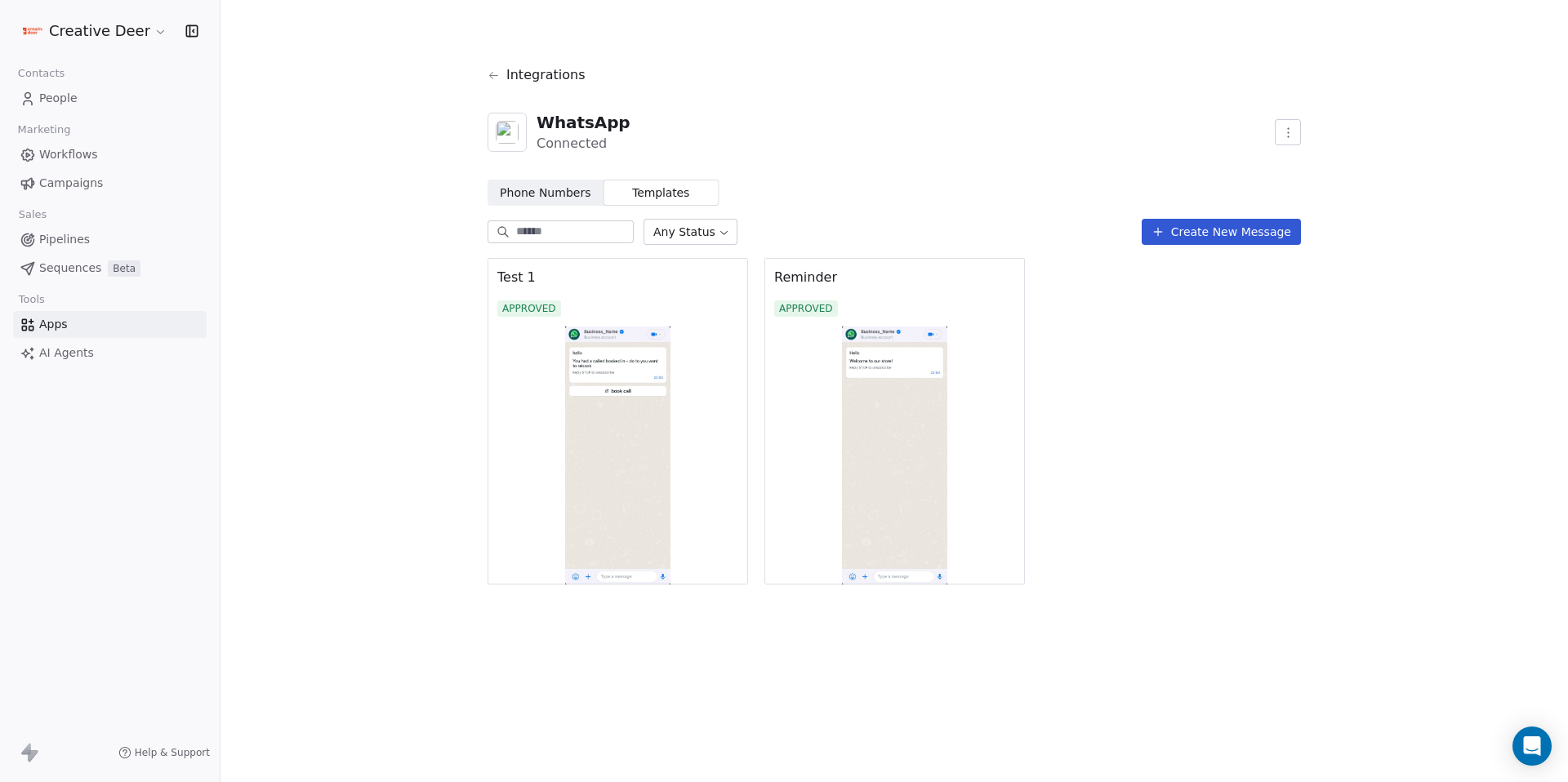
click at [513, 203] on span "Phone Numbers Phone Numbers" at bounding box center [546, 193] width 116 height 26
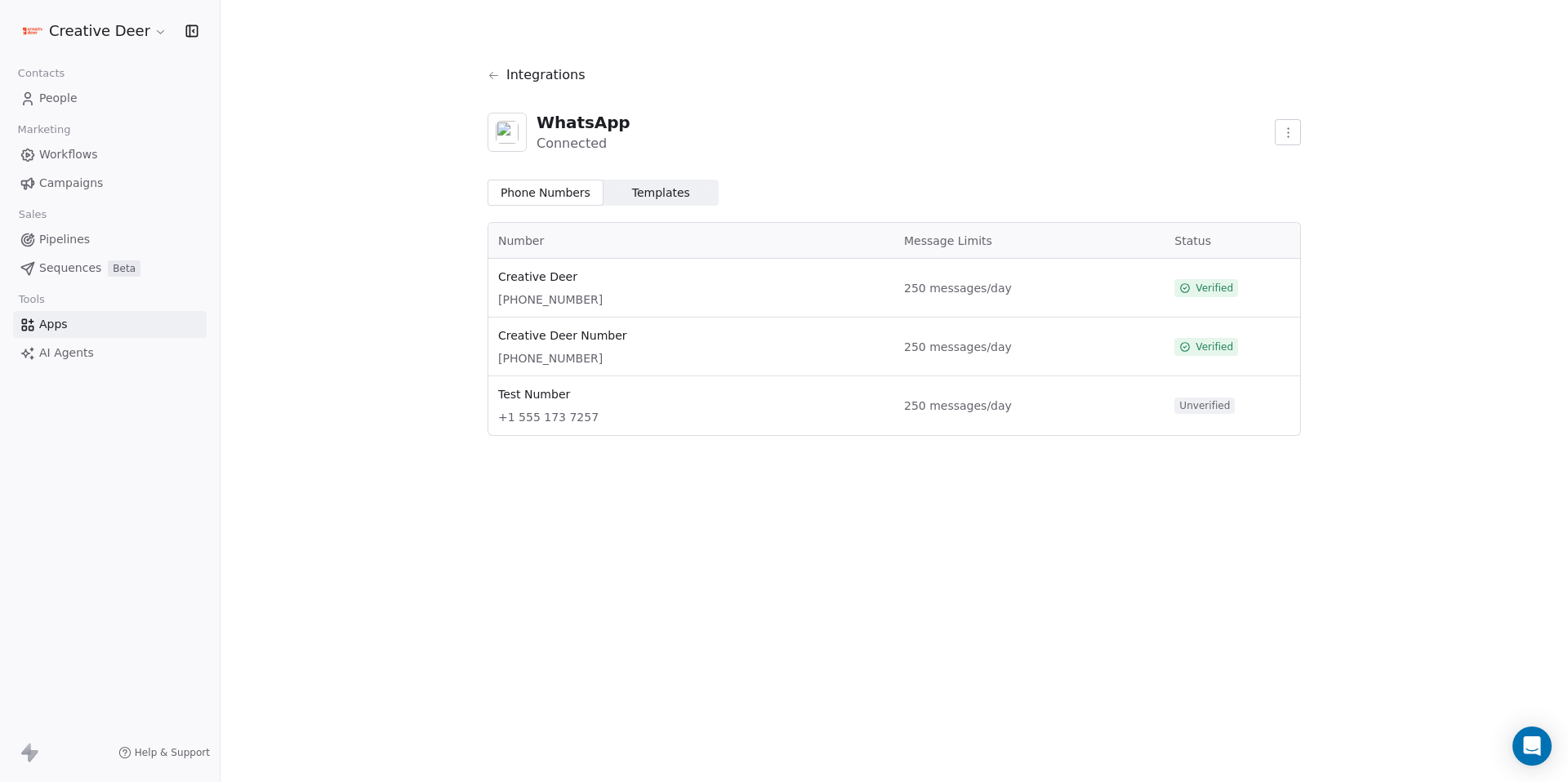
click at [82, 160] on span "Workflows" at bounding box center [68, 154] width 59 height 18
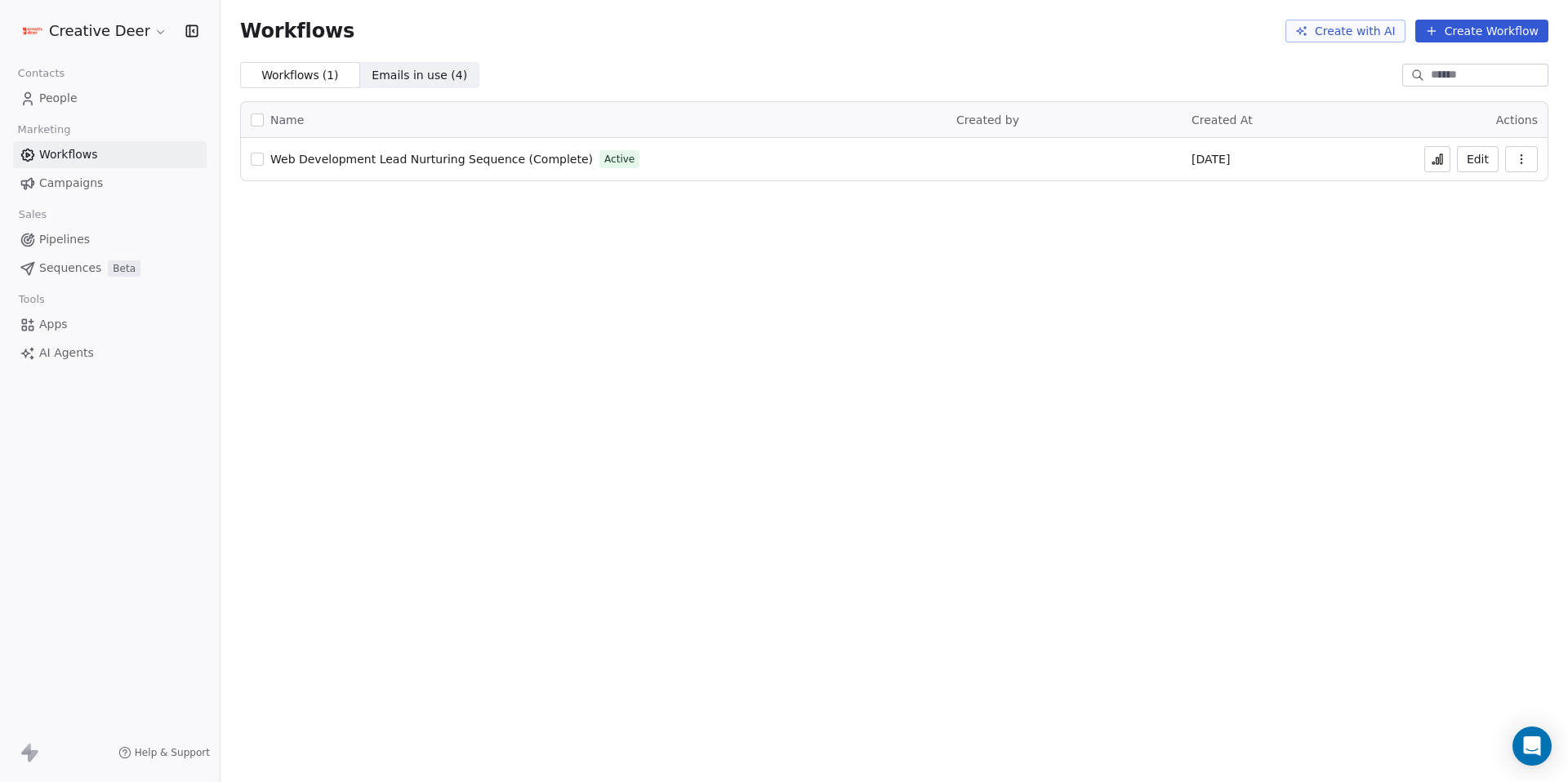
click at [1449, 27] on button "Create Workflow" at bounding box center [1481, 30] width 133 height 23
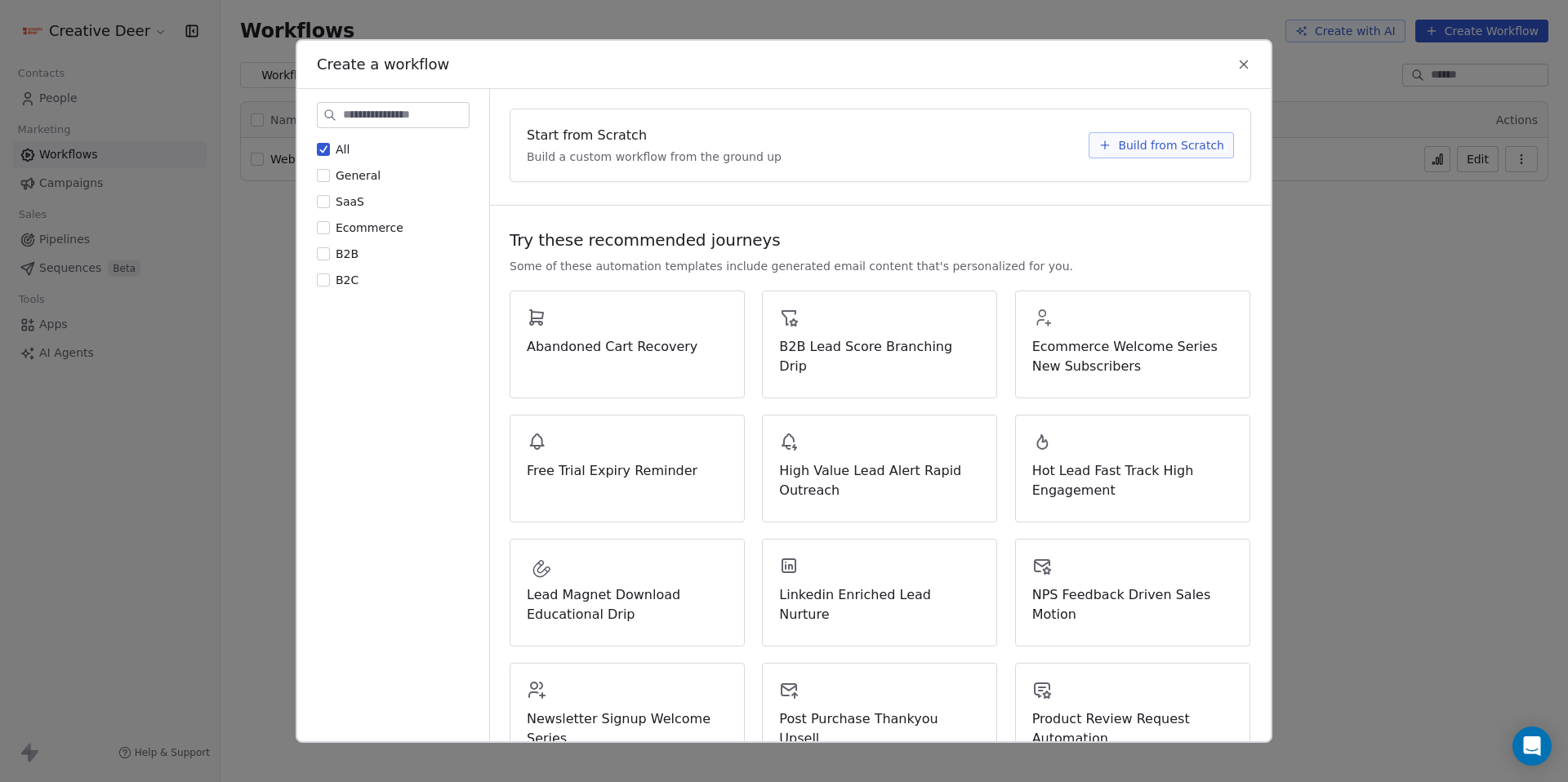
click at [1188, 150] on span "Build from Scratch" at bounding box center [1170, 146] width 106 height 17
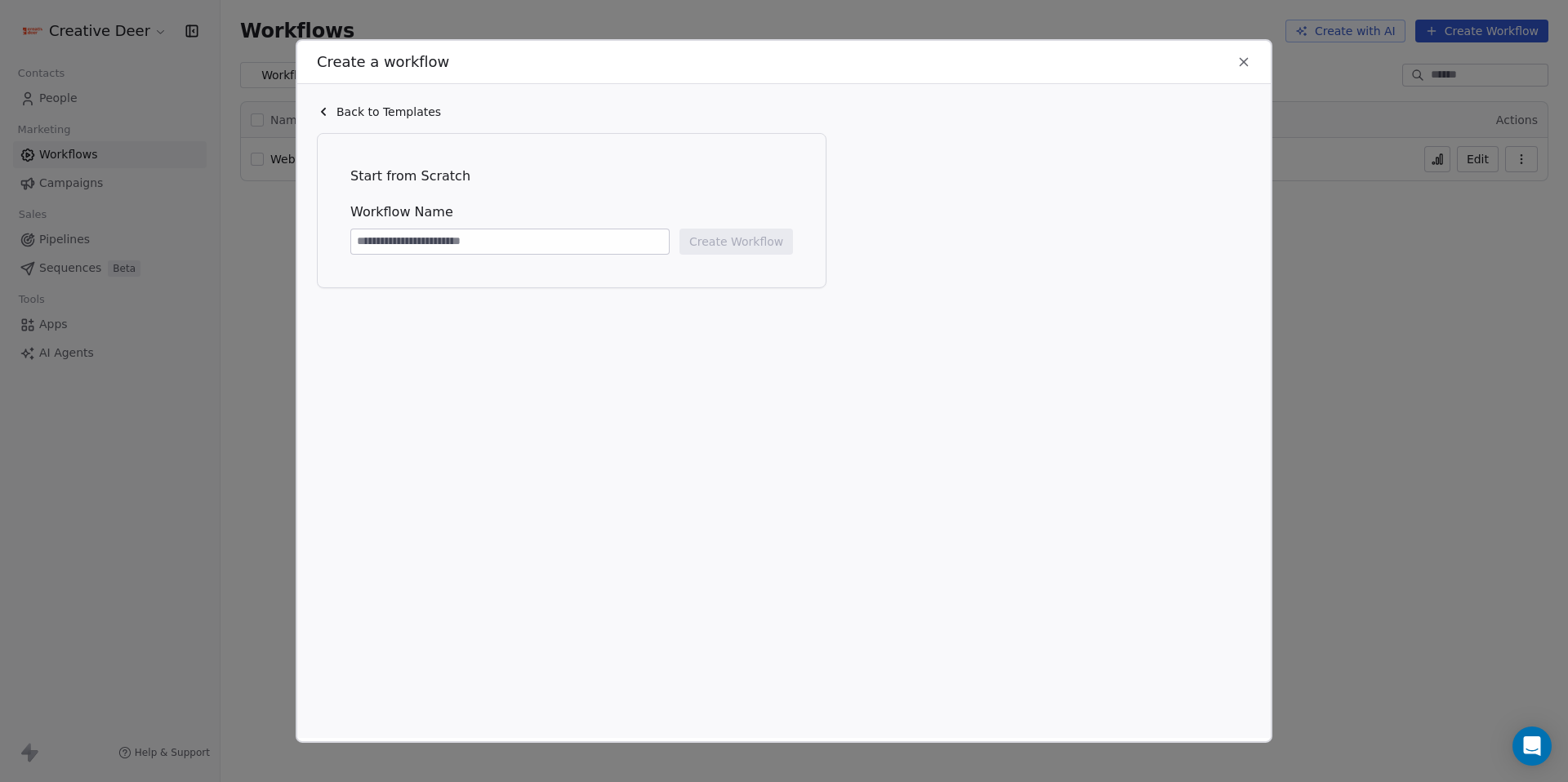
click at [437, 241] on input at bounding box center [510, 242] width 317 height 25
click at [424, 239] on input "**********" at bounding box center [510, 242] width 317 height 25
click at [425, 239] on input "**********" at bounding box center [510, 242] width 317 height 25
type input "**********"
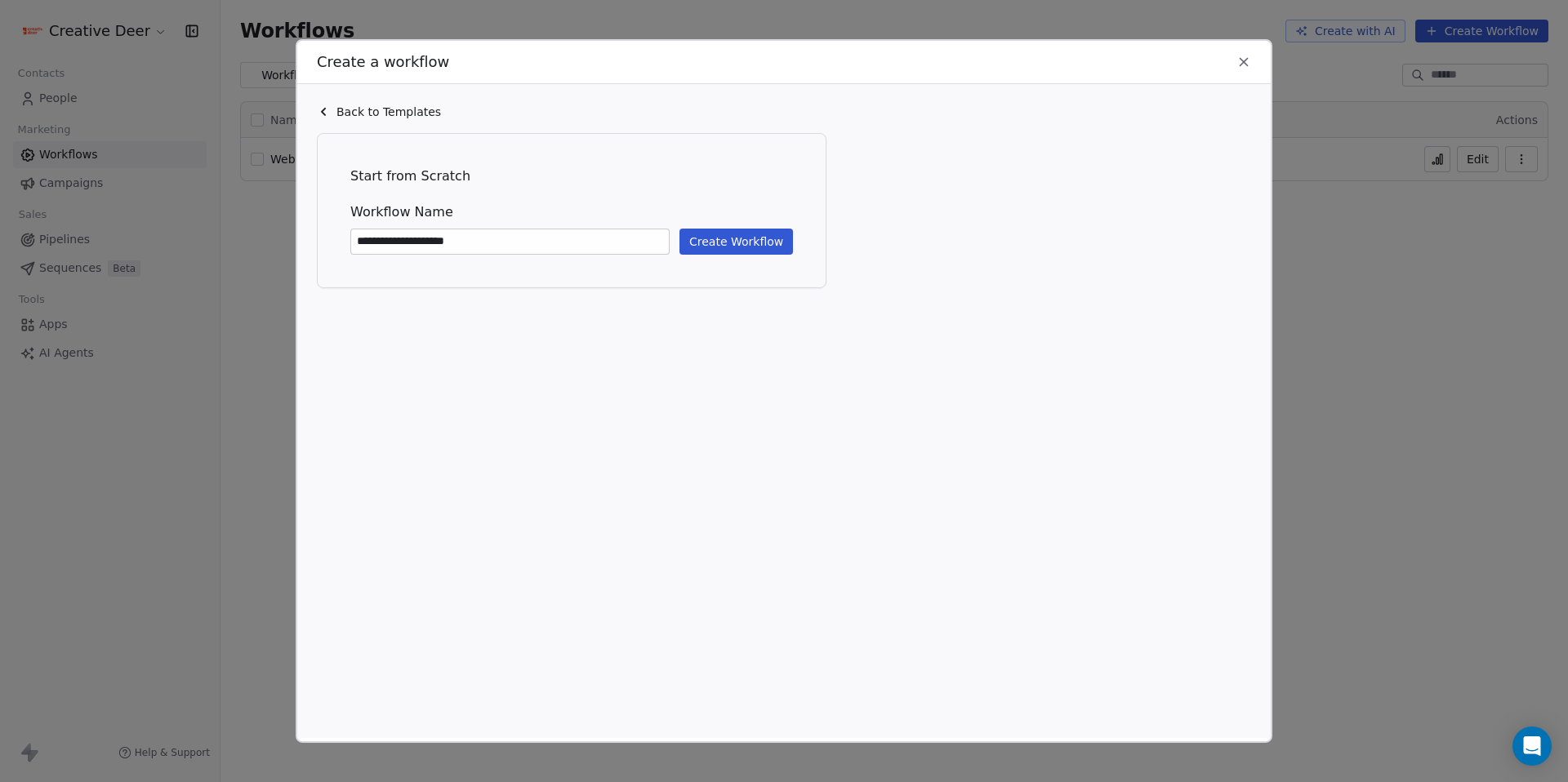
click at [684, 232] on button "Create Workflow" at bounding box center [736, 242] width 113 height 26
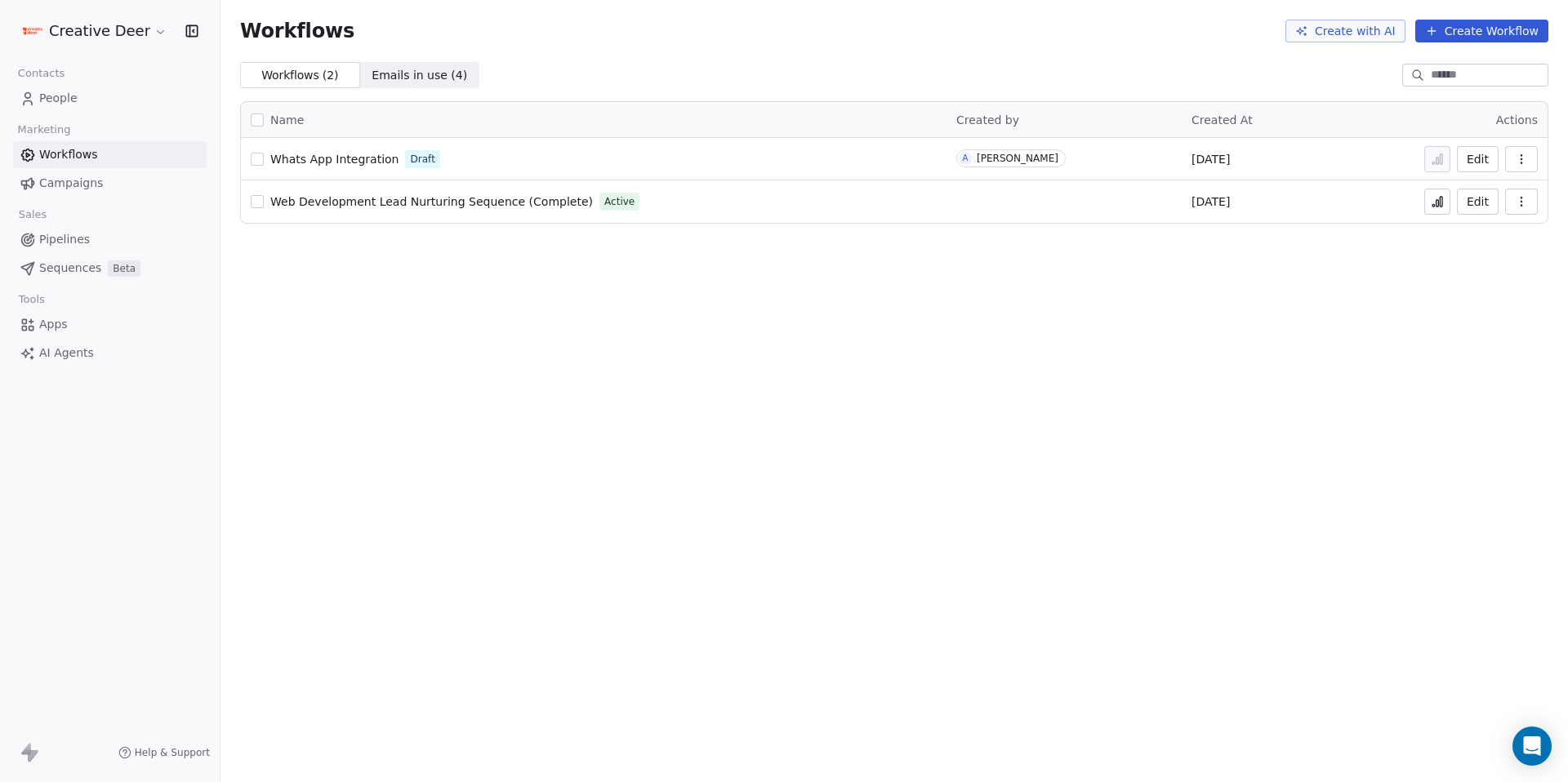
click at [372, 160] on span "Whats App Integration" at bounding box center [334, 160] width 128 height 13
click at [59, 104] on span "People" at bounding box center [58, 98] width 39 height 18
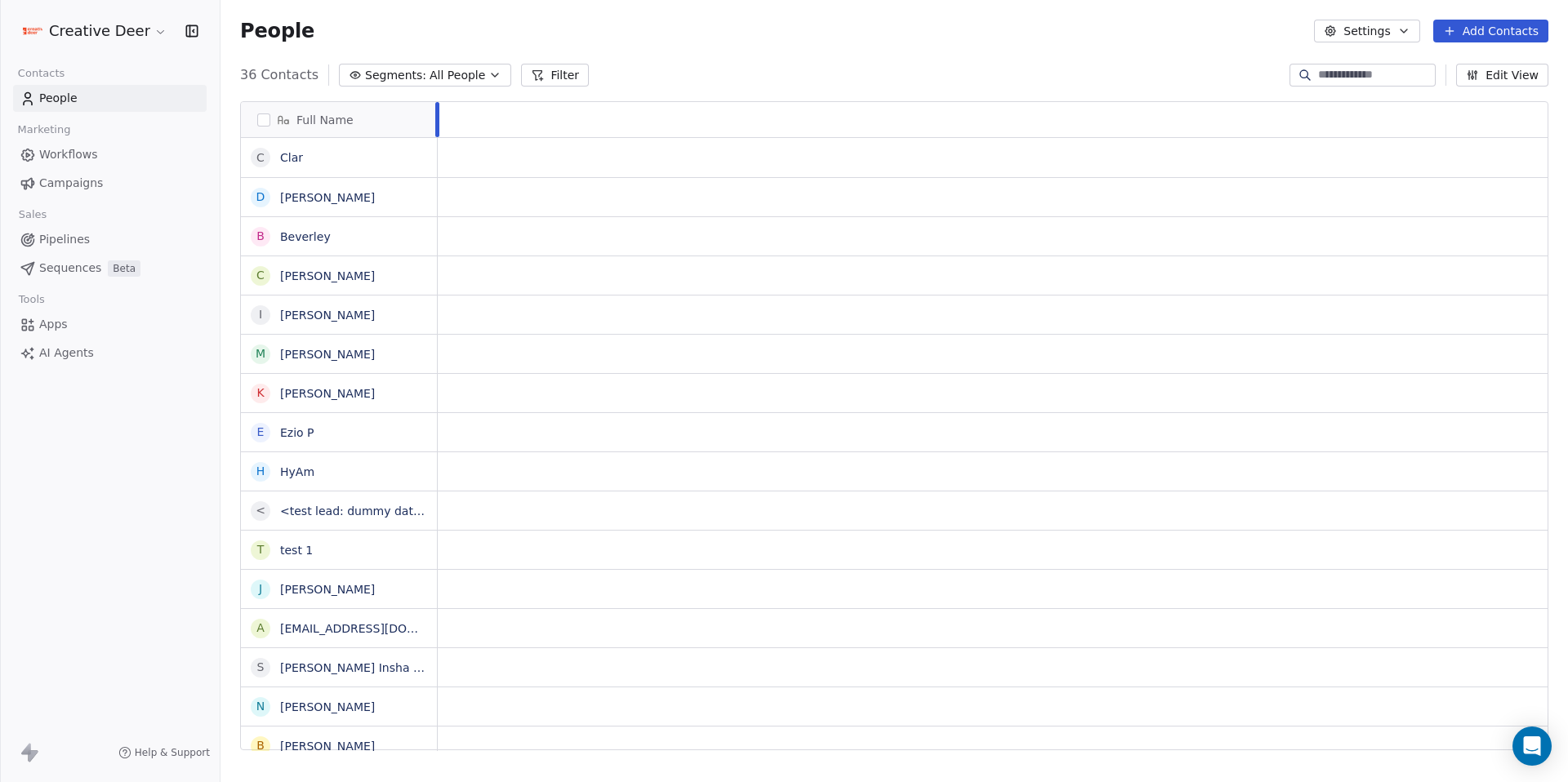
scroll to position [676, 1335]
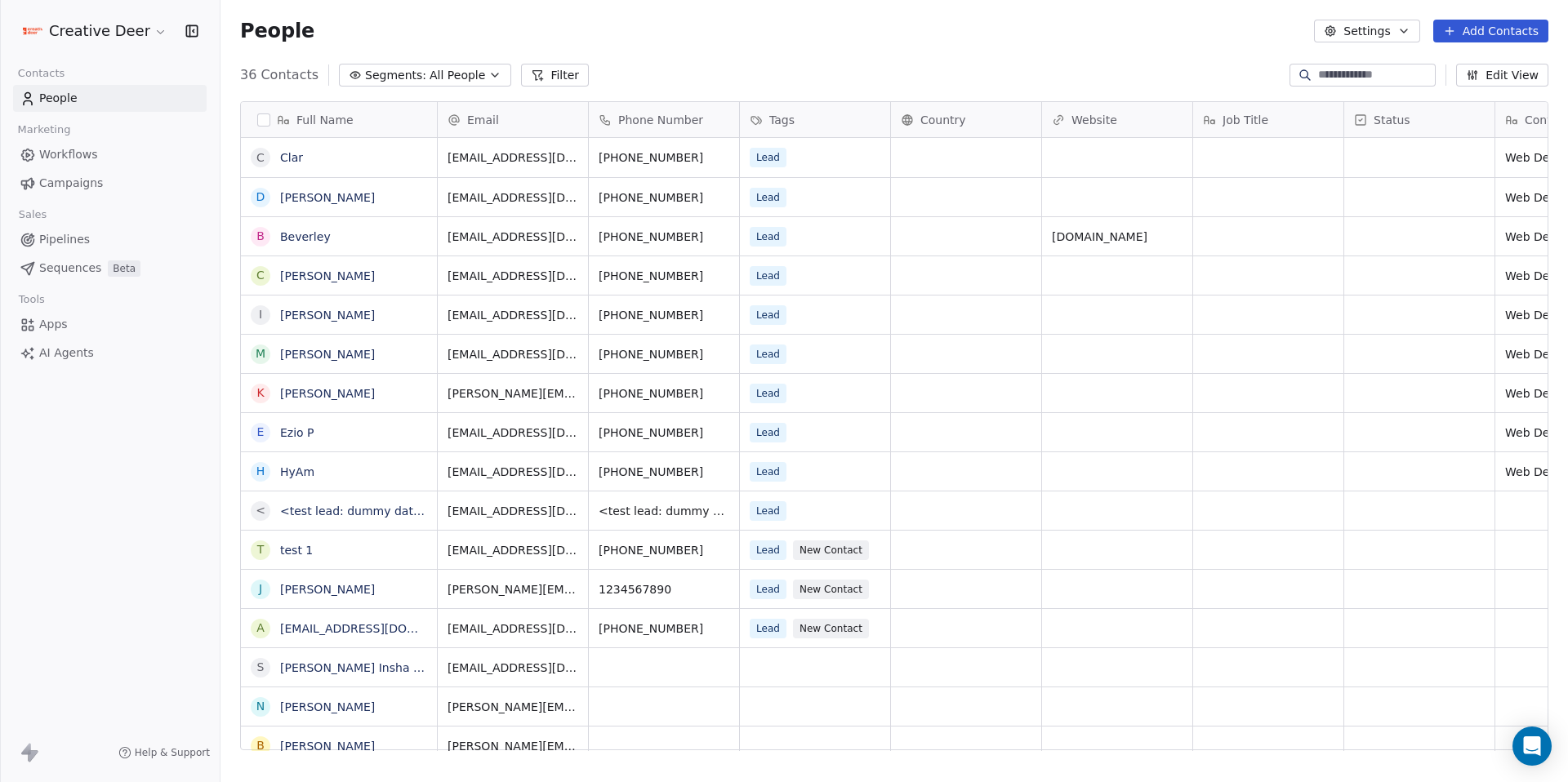
click at [1481, 34] on button "Add Contacts" at bounding box center [1491, 30] width 115 height 23
click at [704, 632] on html "Creative Deer Contacts People Marketing Workflows Campaigns Sales Pipelines Seq…" at bounding box center [784, 391] width 1568 height 782
click at [872, 642] on div "Lead New Contact" at bounding box center [825, 628] width 170 height 39
click at [871, 642] on div "Lead New Contact" at bounding box center [825, 628] width 170 height 39
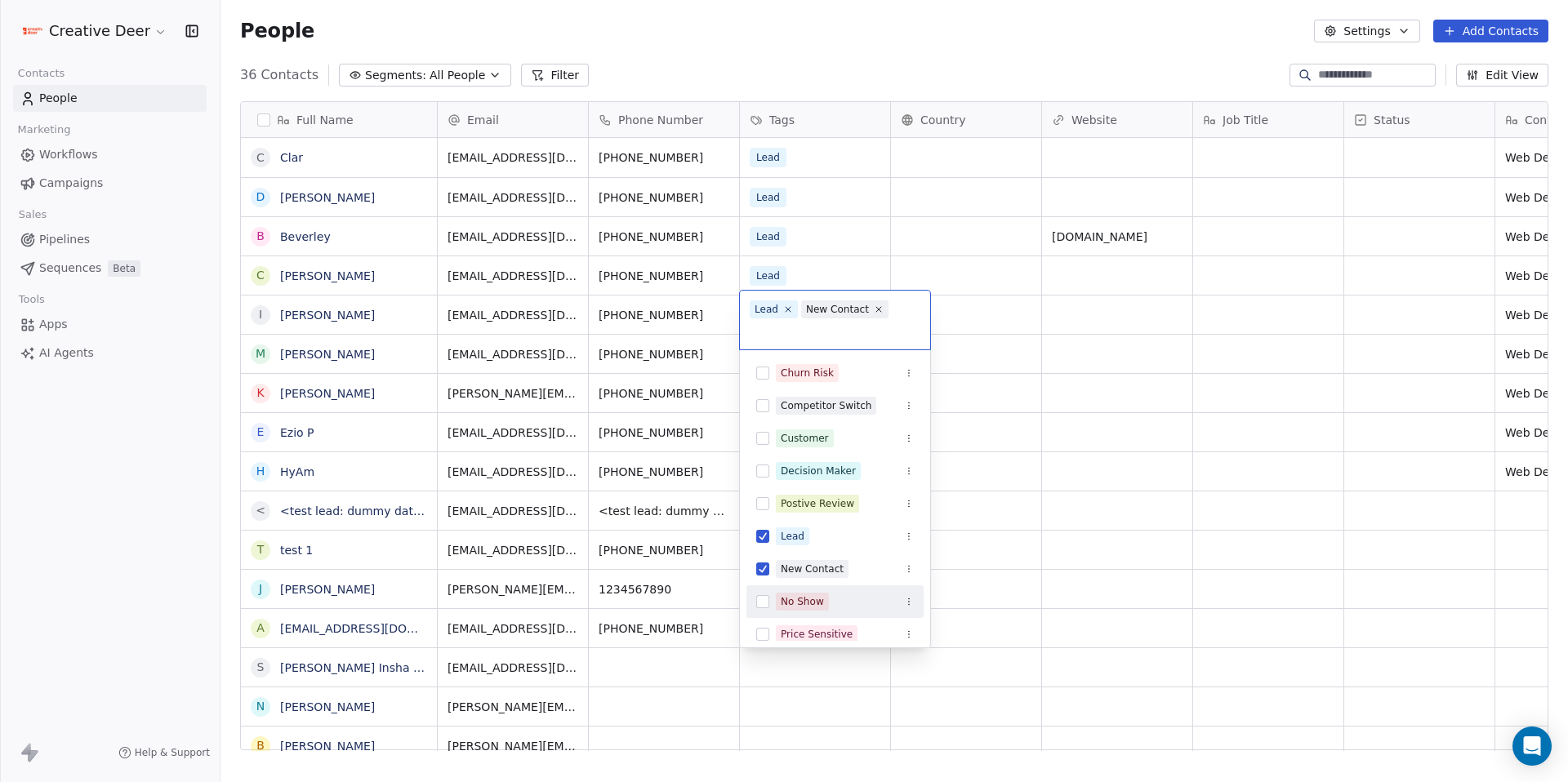
click at [810, 604] on div "No Show" at bounding box center [802, 602] width 43 height 15
click at [1192, 47] on html "Creative Deer Contacts People Marketing Workflows Campaigns Sales Pipelines Seq…" at bounding box center [784, 391] width 1568 height 782
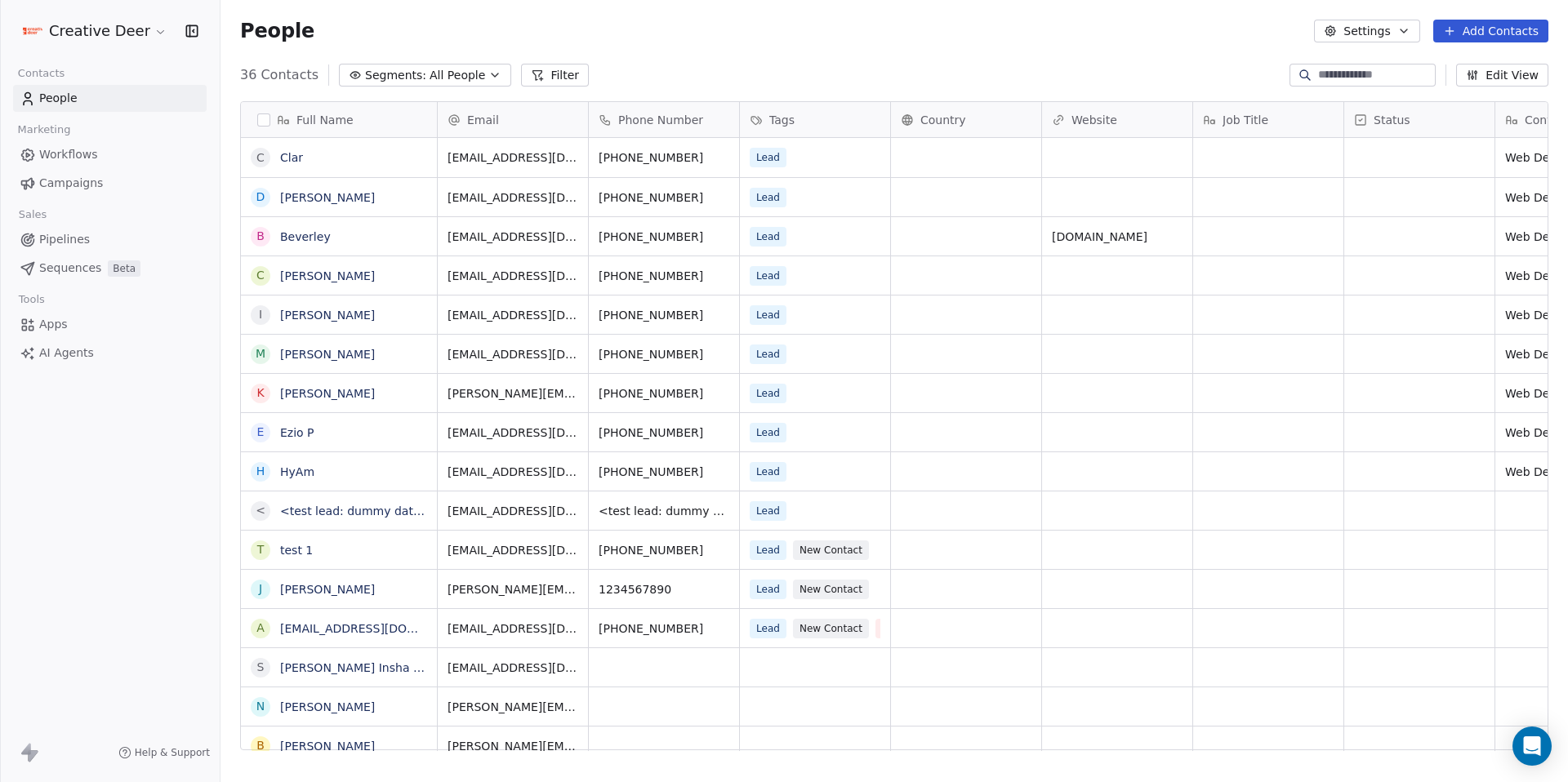
click at [88, 157] on span "Workflows" at bounding box center [68, 154] width 59 height 18
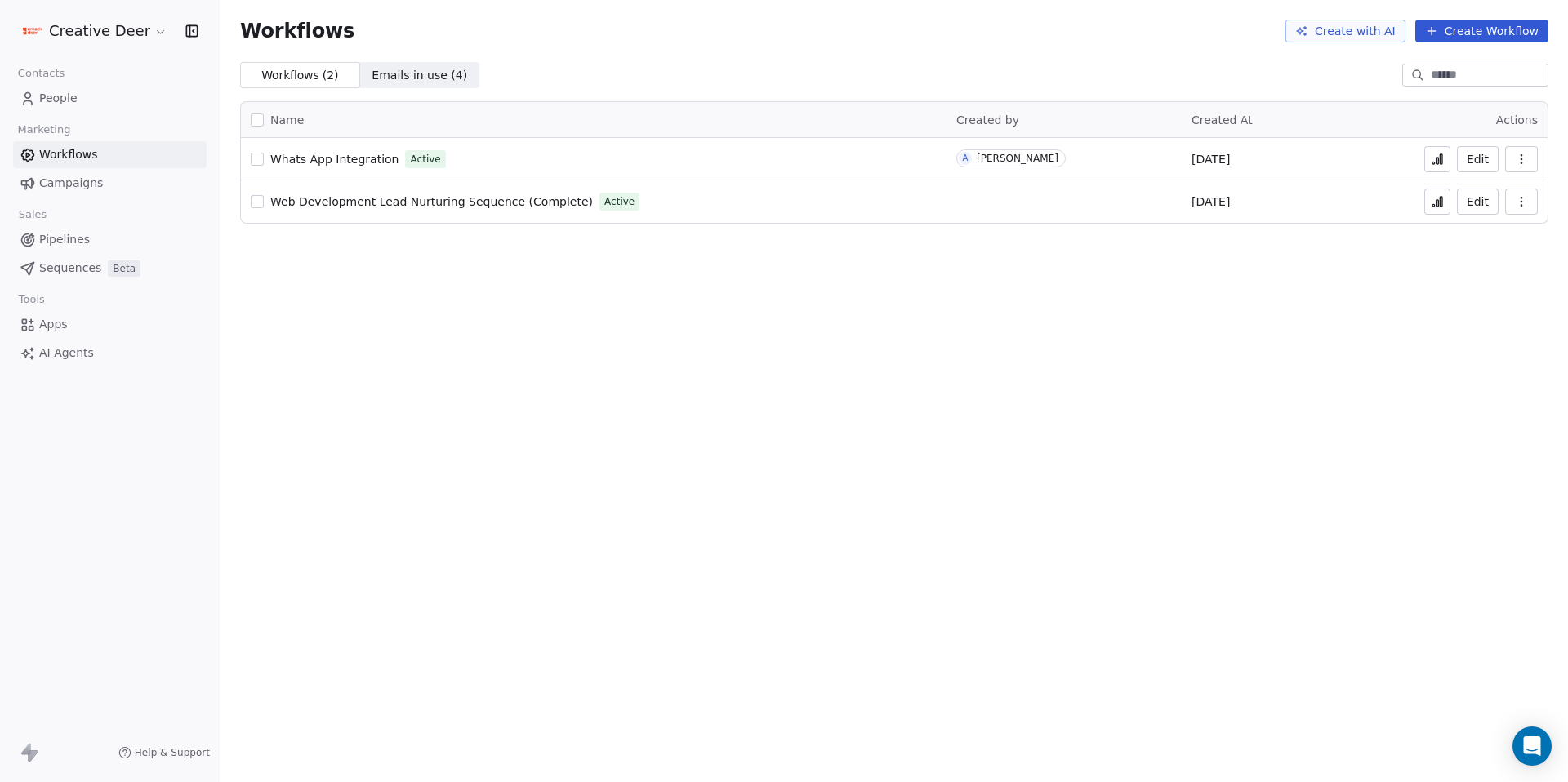
click at [1435, 169] on button at bounding box center [1437, 159] width 26 height 26
click at [75, 97] on link "People" at bounding box center [110, 98] width 194 height 27
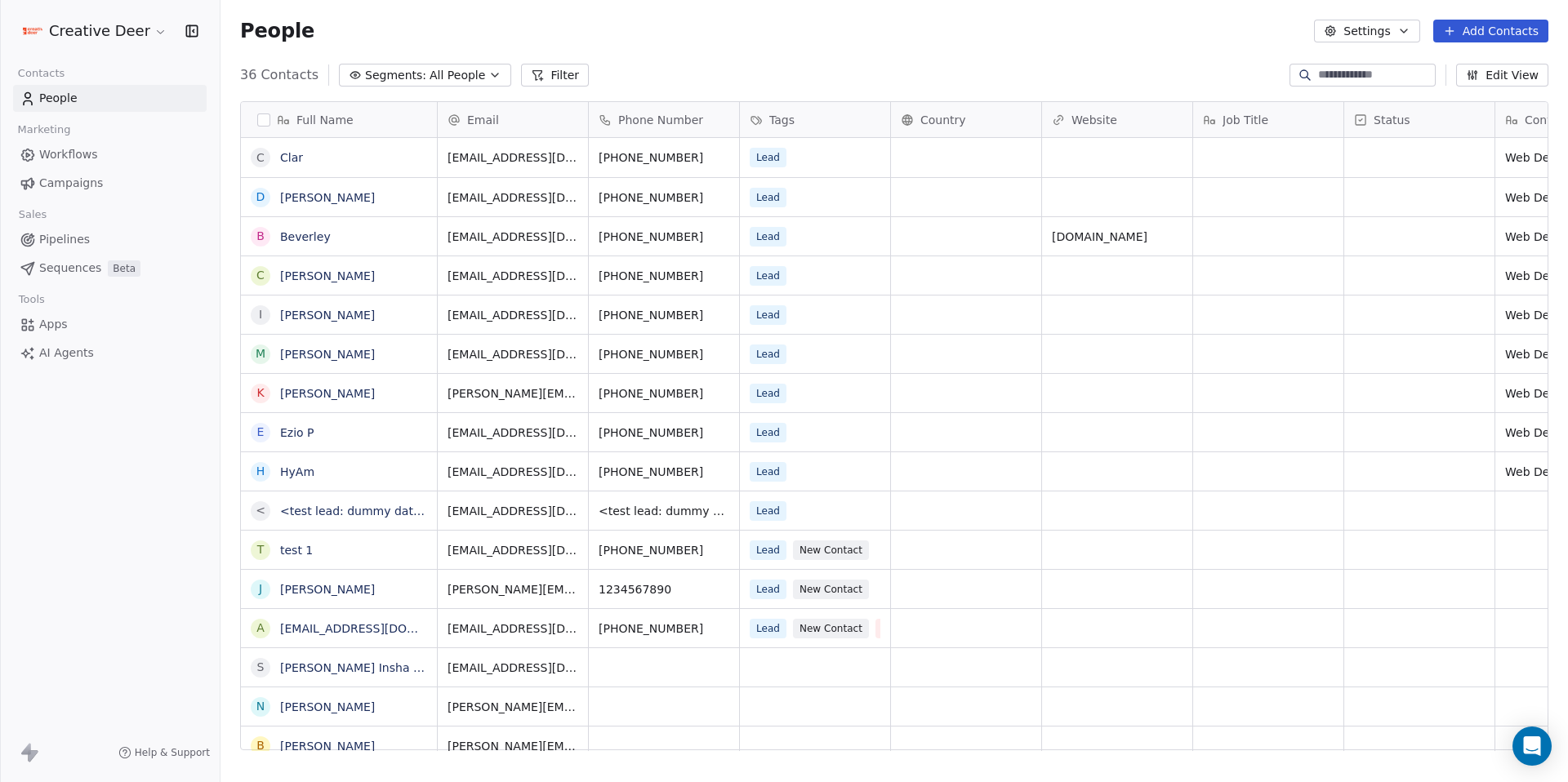
scroll to position [676, 1335]
click at [362, 626] on link "[EMAIL_ADDRESS][DOMAIN_NAME]" at bounding box center [380, 629] width 200 height 13
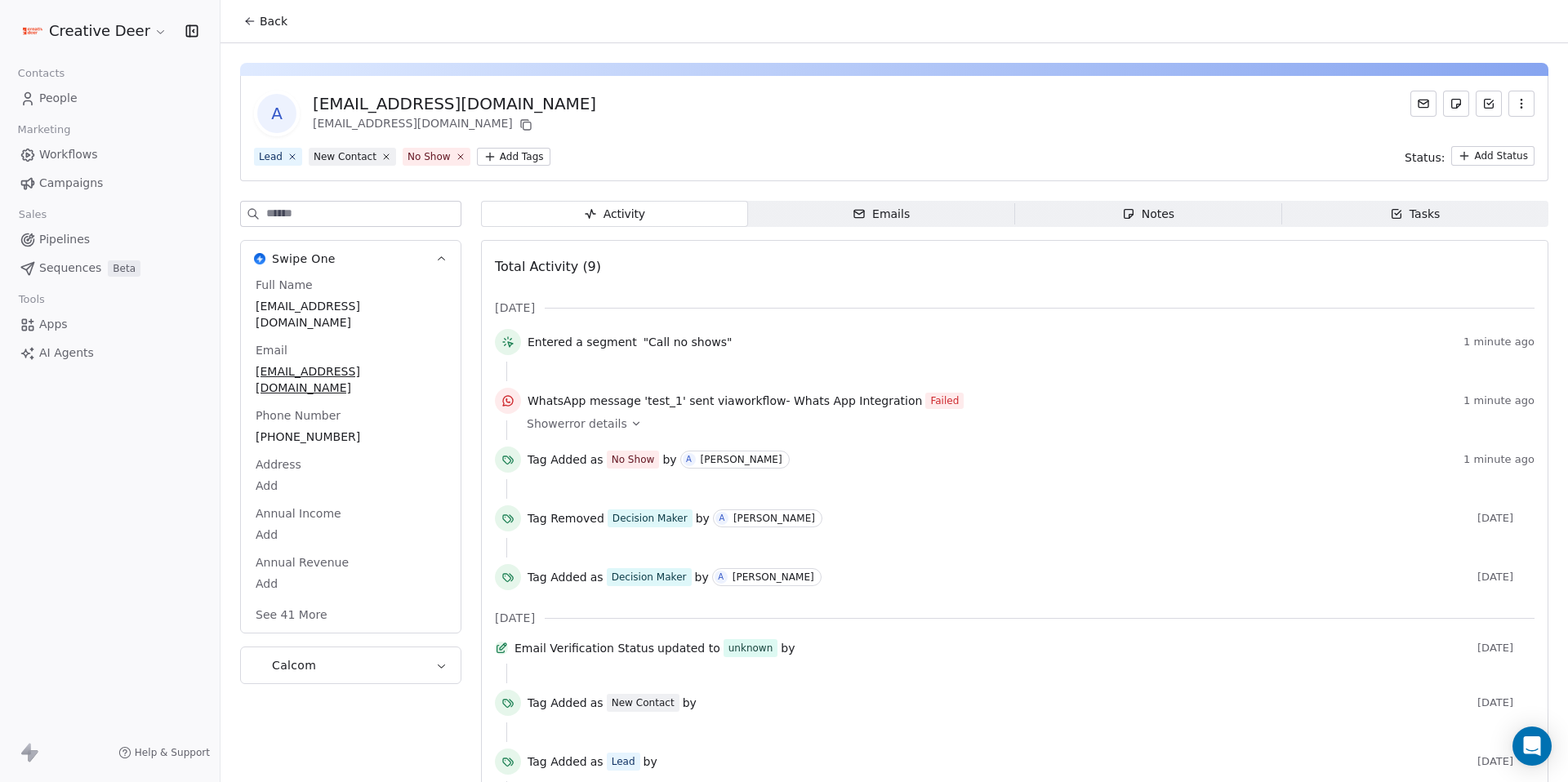
click at [616, 430] on span "Show error details" at bounding box center [576, 424] width 101 height 17
